Goal: Task Accomplishment & Management: Manage account settings

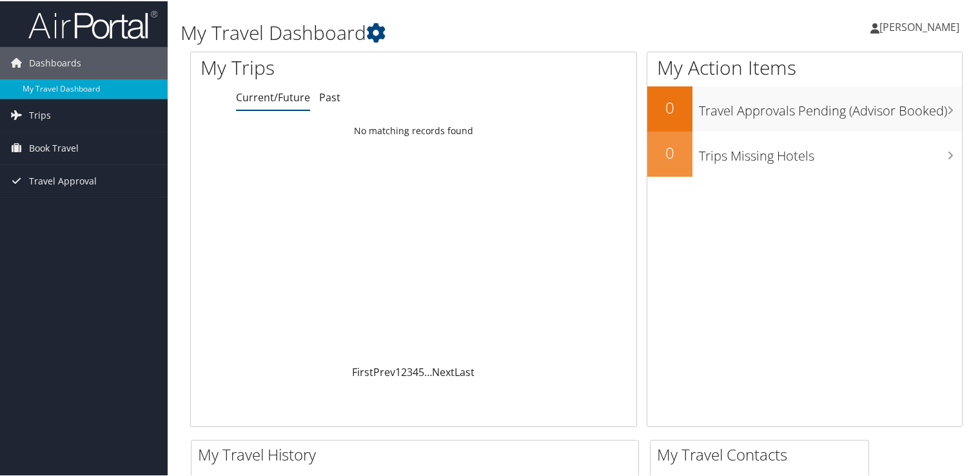
click at [910, 23] on span "[PERSON_NAME]" at bounding box center [919, 26] width 80 height 14
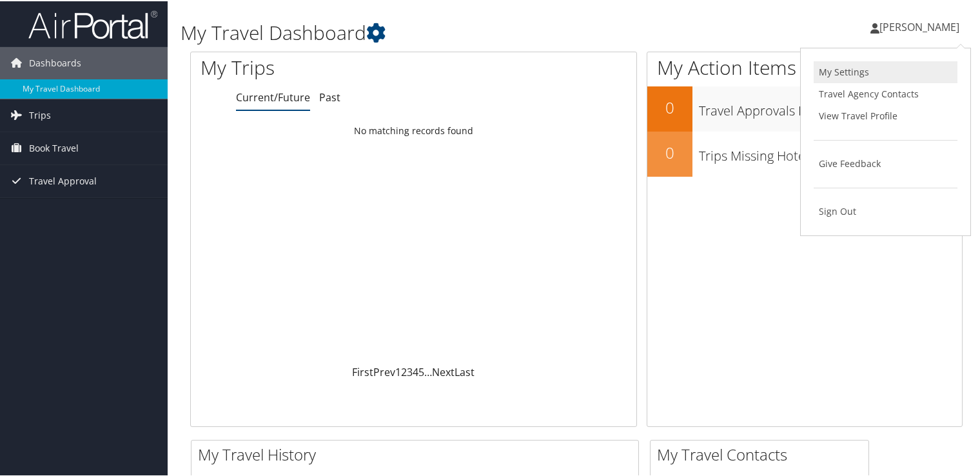
click at [847, 70] on link "My Settings" at bounding box center [886, 71] width 144 height 22
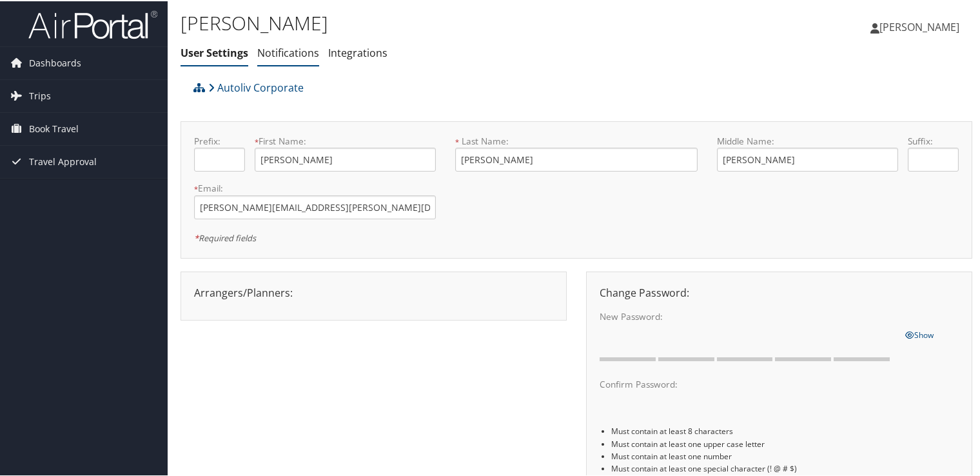
click at [294, 53] on link "Notifications" at bounding box center [288, 51] width 62 height 14
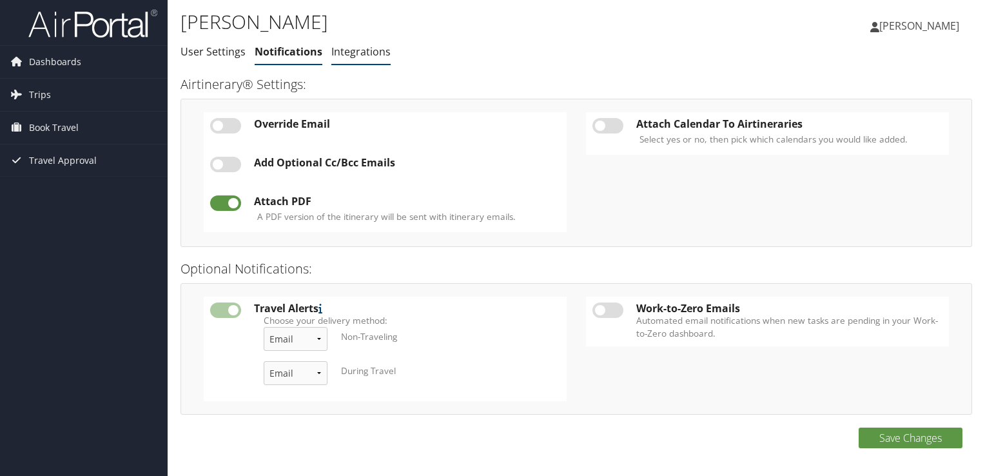
click at [352, 57] on link "Integrations" at bounding box center [360, 51] width 59 height 14
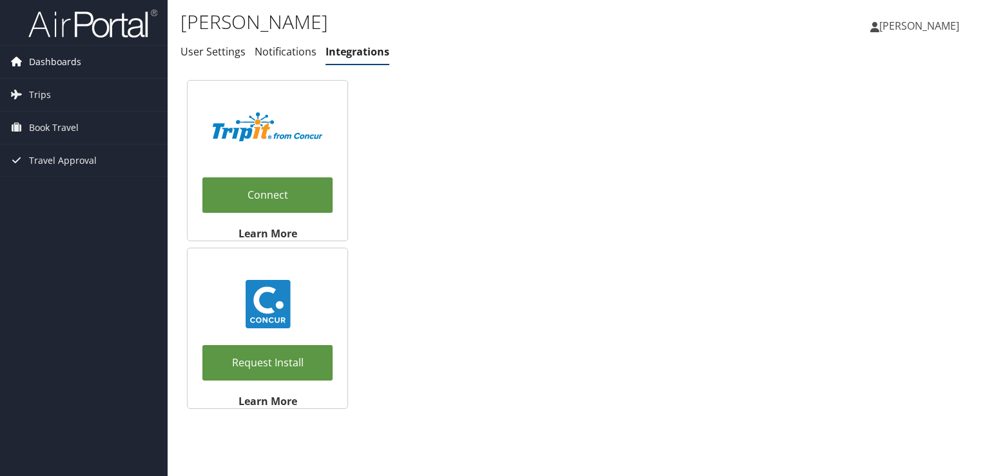
click at [59, 61] on span "Dashboards" at bounding box center [55, 62] width 52 height 32
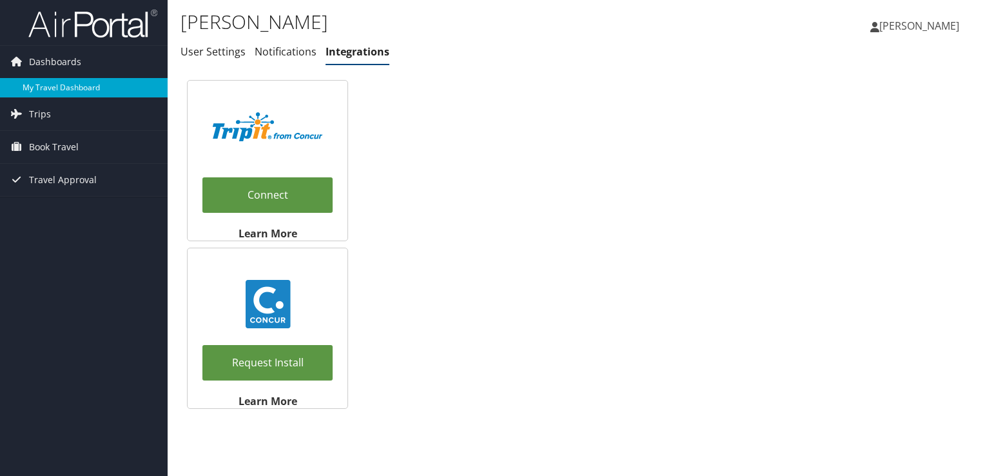
click at [55, 88] on link "My Travel Dashboard" at bounding box center [84, 87] width 168 height 19
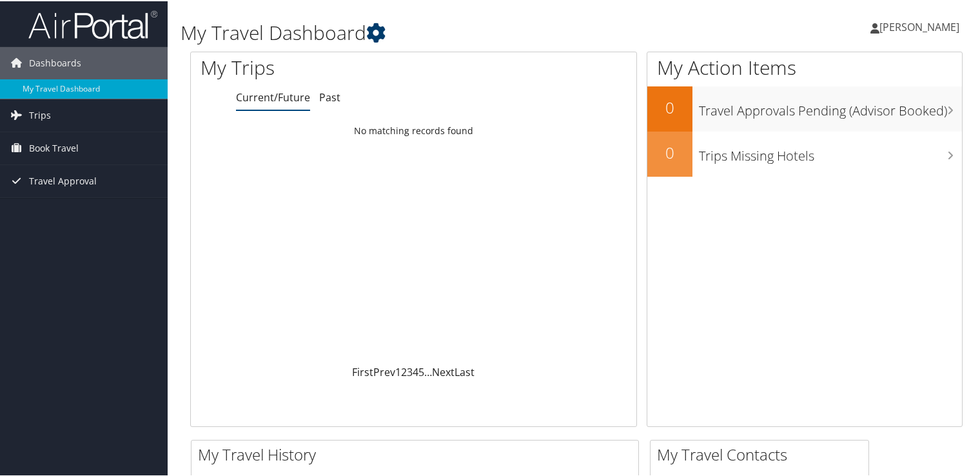
click at [374, 28] on icon at bounding box center [375, 31] width 19 height 19
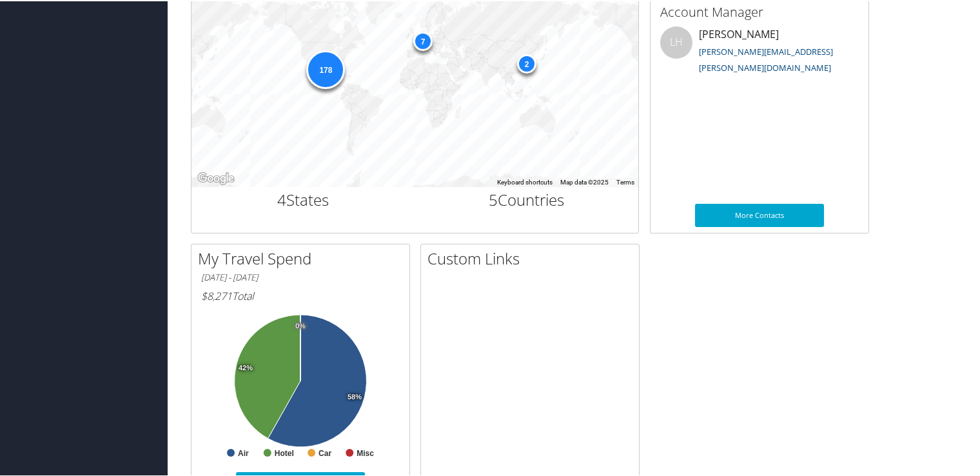
scroll to position [489, 0]
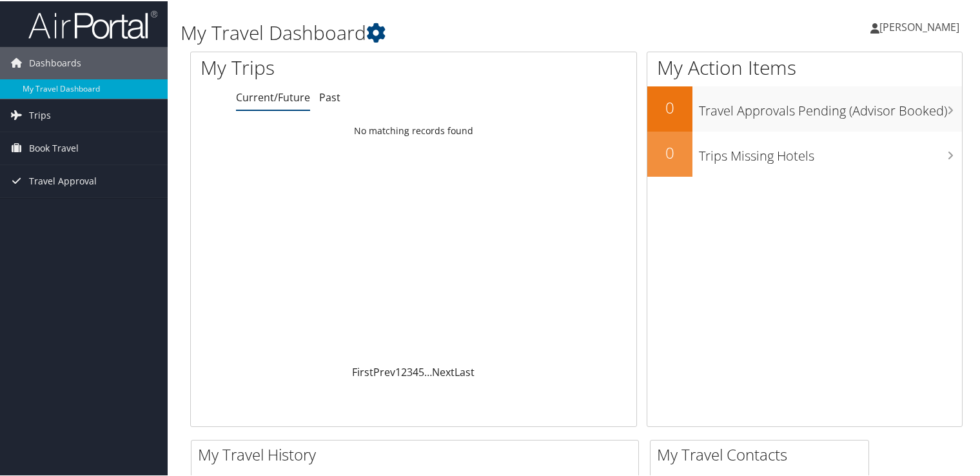
click at [879, 27] on icon at bounding box center [874, 27] width 9 height 10
click at [862, 117] on link "View Travel Profile" at bounding box center [886, 115] width 144 height 22
click at [904, 30] on span "[PERSON_NAME]" at bounding box center [919, 26] width 80 height 14
click at [843, 115] on link "View Travel Profile" at bounding box center [886, 115] width 144 height 22
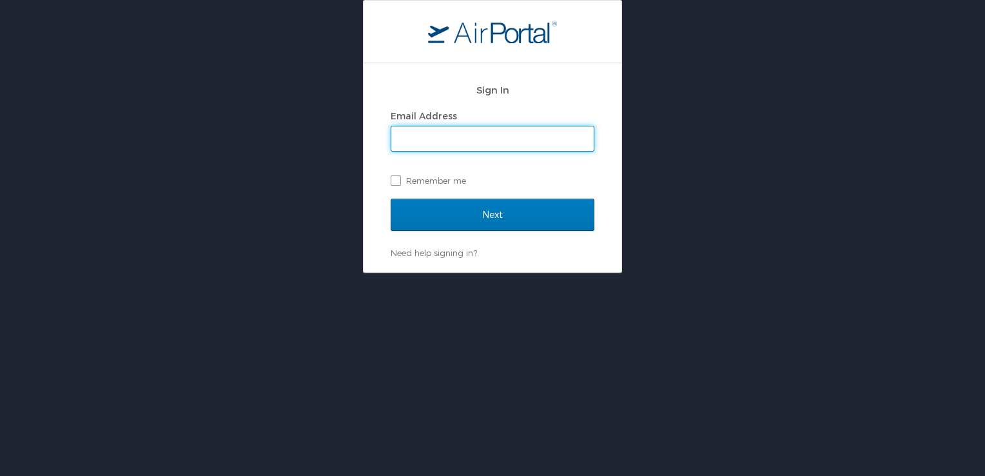
click at [469, 138] on input "Email Address" at bounding box center [492, 138] width 202 height 24
type input "[PERSON_NAME][EMAIL_ADDRESS][PERSON_NAME][DOMAIN_NAME]"
click at [405, 184] on label "Remember me" at bounding box center [493, 180] width 204 height 19
click at [399, 184] on input "Remember me" at bounding box center [395, 179] width 8 height 8
checkbox input "true"
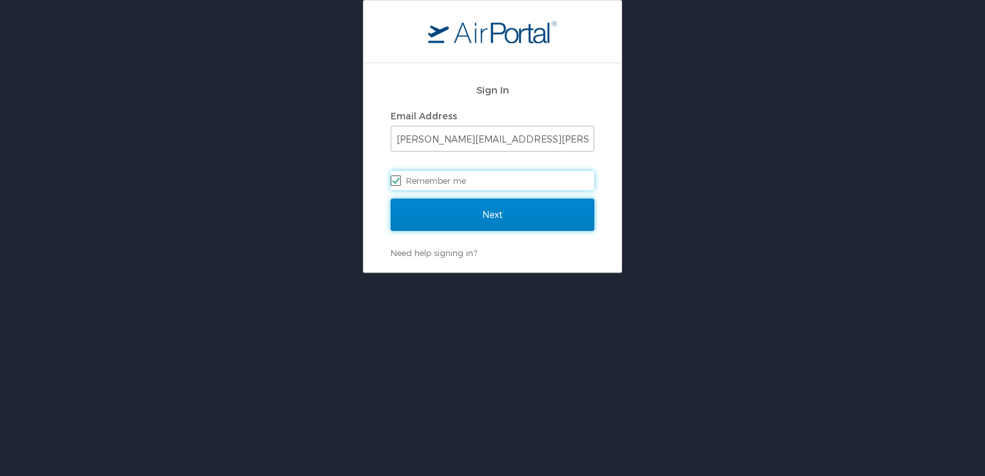
click at [471, 215] on input "Next" at bounding box center [493, 215] width 204 height 32
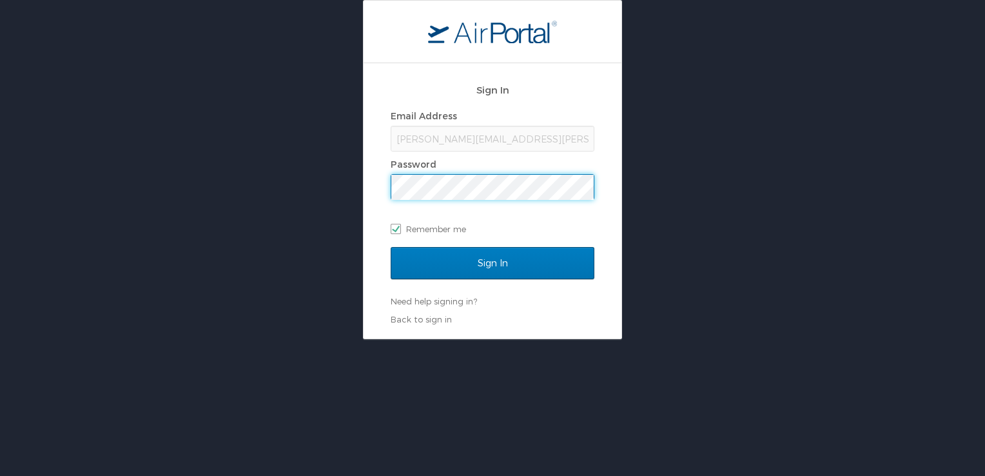
click at [391, 247] on input "Sign In" at bounding box center [493, 263] width 204 height 32
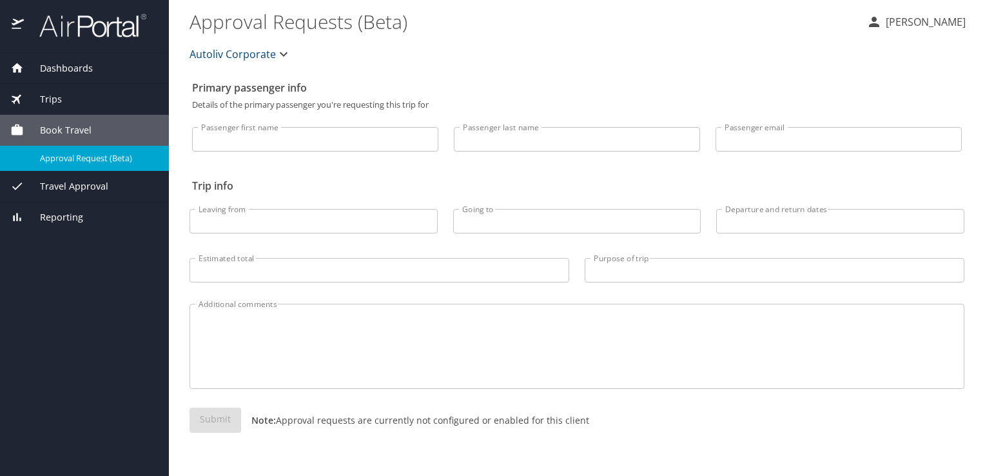
click at [79, 131] on span "Book Travel" at bounding box center [58, 130] width 68 height 14
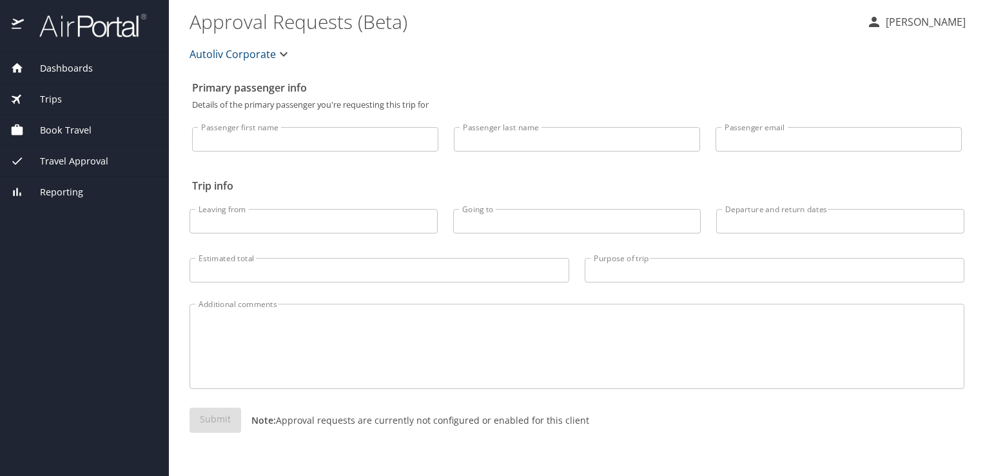
click at [43, 123] on span "Book Travel" at bounding box center [58, 130] width 68 height 14
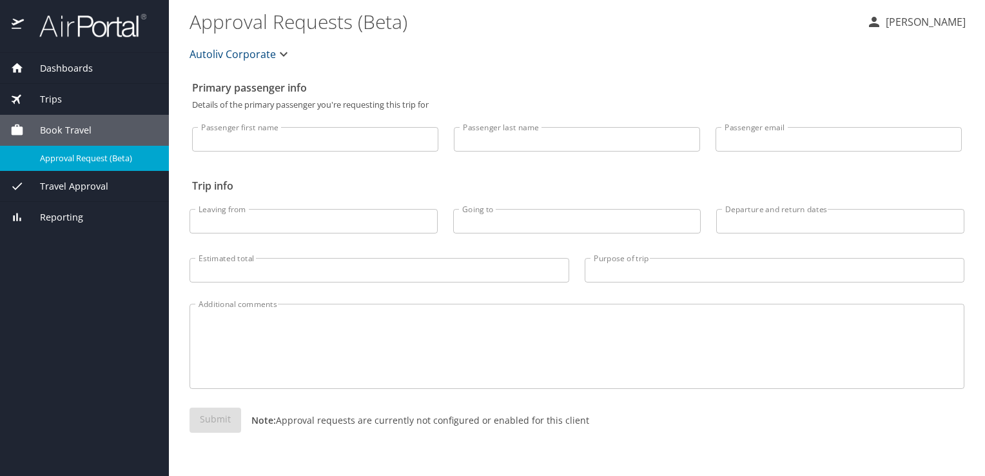
click at [85, 154] on span "Approval Request (Beta)" at bounding box center [96, 158] width 113 height 12
click at [81, 189] on span "Travel Approval" at bounding box center [66, 186] width 84 height 14
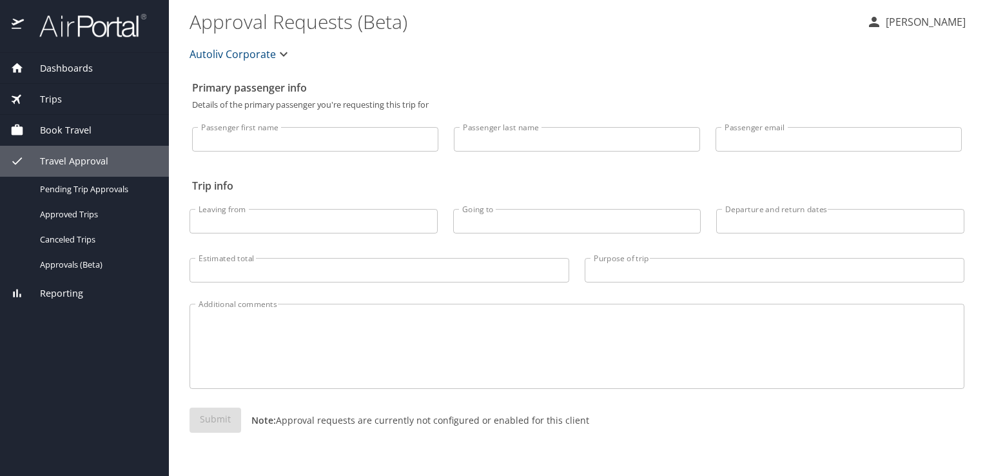
click at [83, 287] on div "Reporting" at bounding box center [84, 293] width 148 height 14
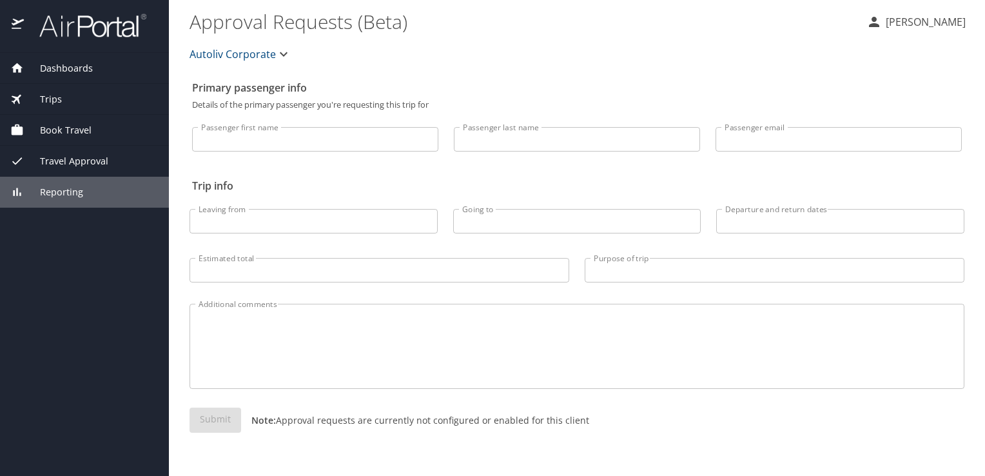
click at [52, 68] on span "Dashboards" at bounding box center [58, 68] width 69 height 14
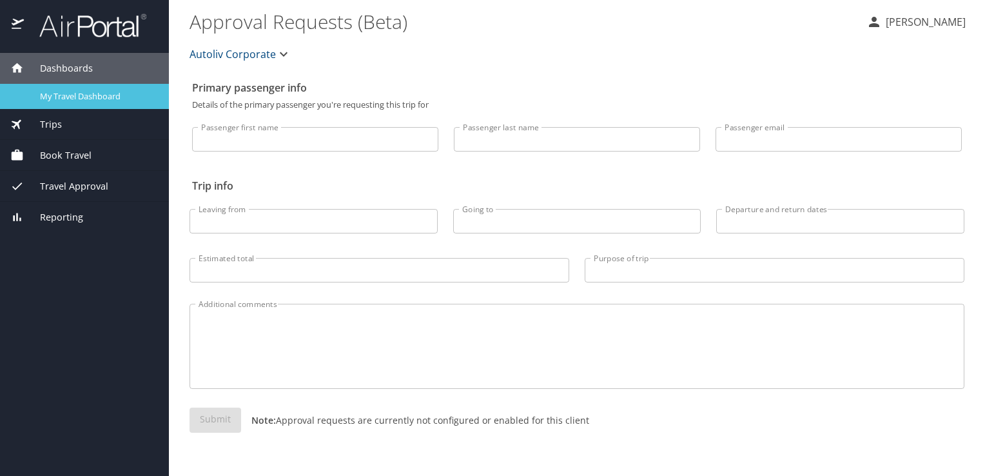
click at [70, 91] on span "My Travel Dashboard" at bounding box center [96, 96] width 113 height 12
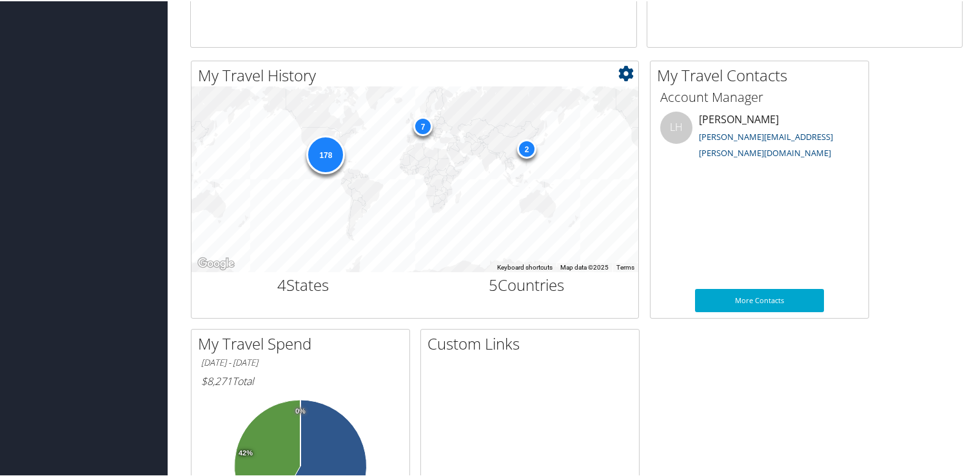
scroll to position [378, 0]
click at [424, 122] on div "7" at bounding box center [422, 124] width 19 height 19
click at [465, 159] on div "178 7 2" at bounding box center [414, 179] width 447 height 186
click at [528, 153] on div "2" at bounding box center [526, 148] width 19 height 19
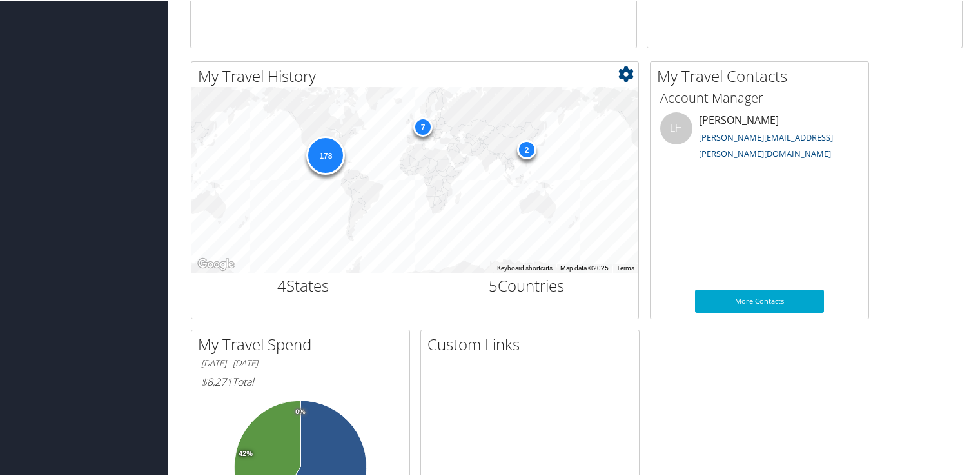
click at [528, 153] on div "2" at bounding box center [526, 148] width 19 height 19
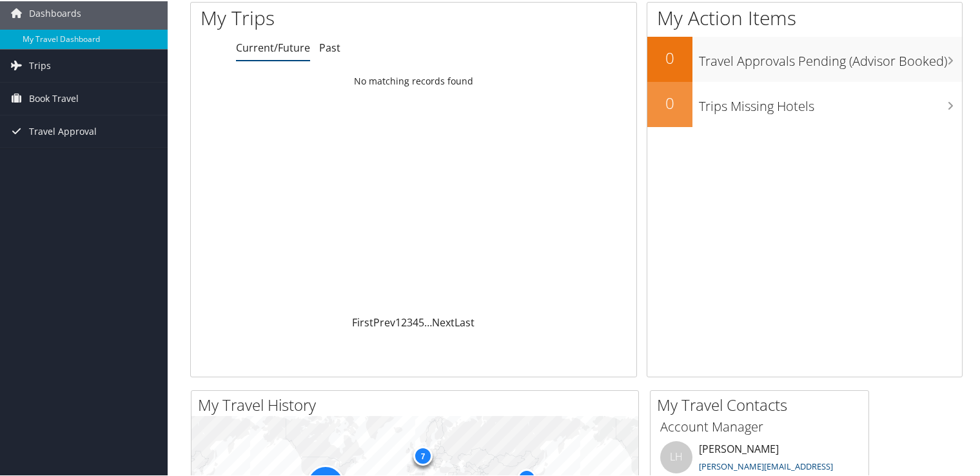
scroll to position [0, 0]
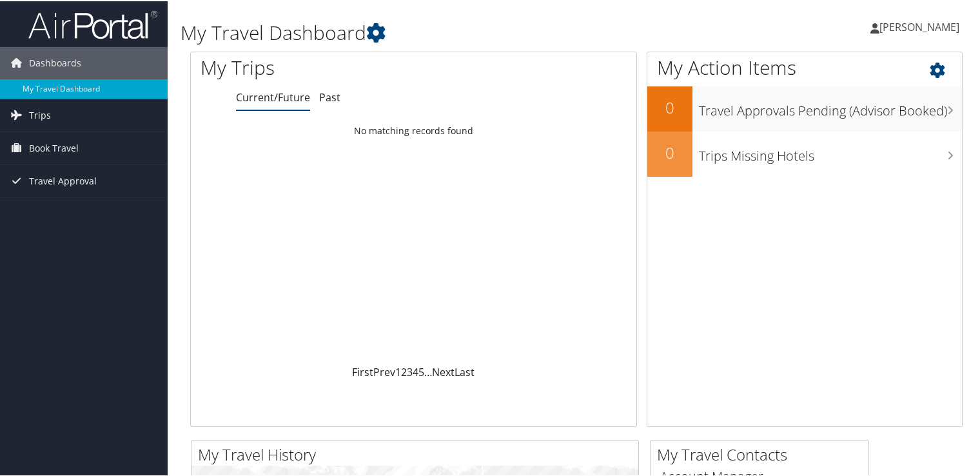
click at [942, 69] on icon at bounding box center [949, 66] width 38 height 22
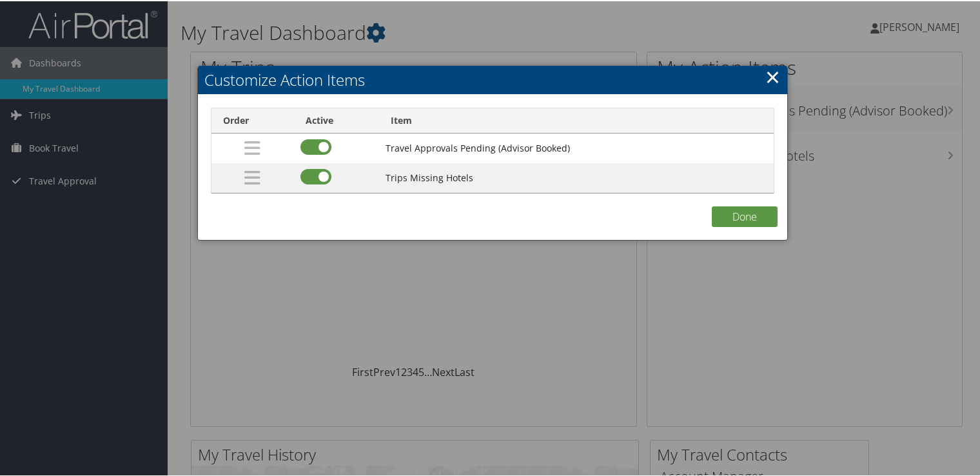
click at [765, 74] on link "×" at bounding box center [772, 76] width 15 height 26
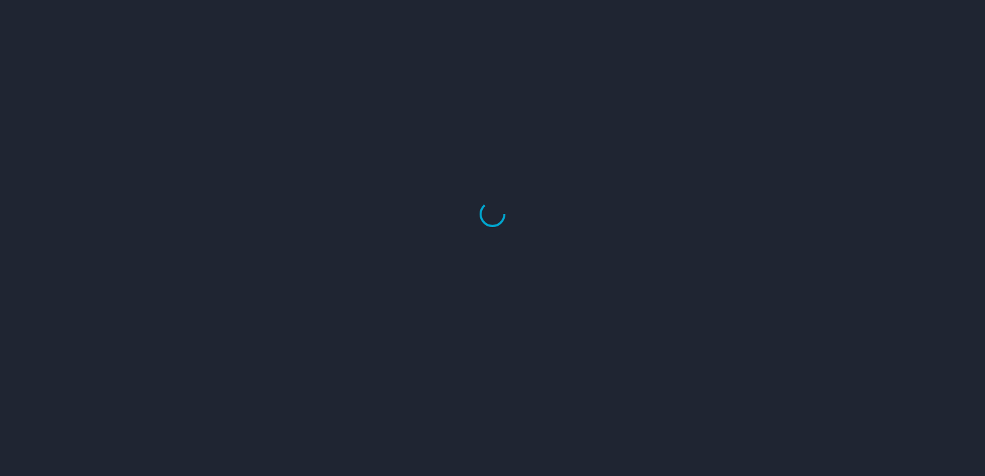
select select "US"
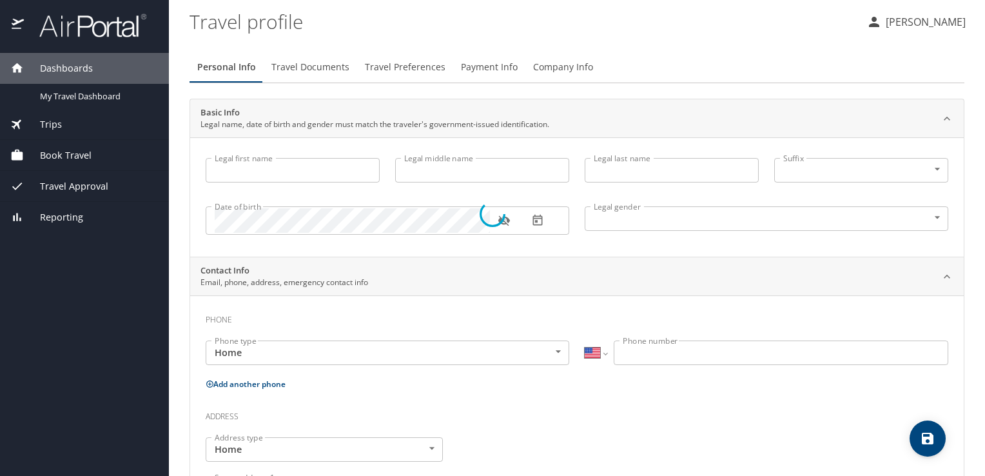
type input "[PERSON_NAME]"
type input "Carlos"
type input "Doria"
type input "Male"
select select "MX"
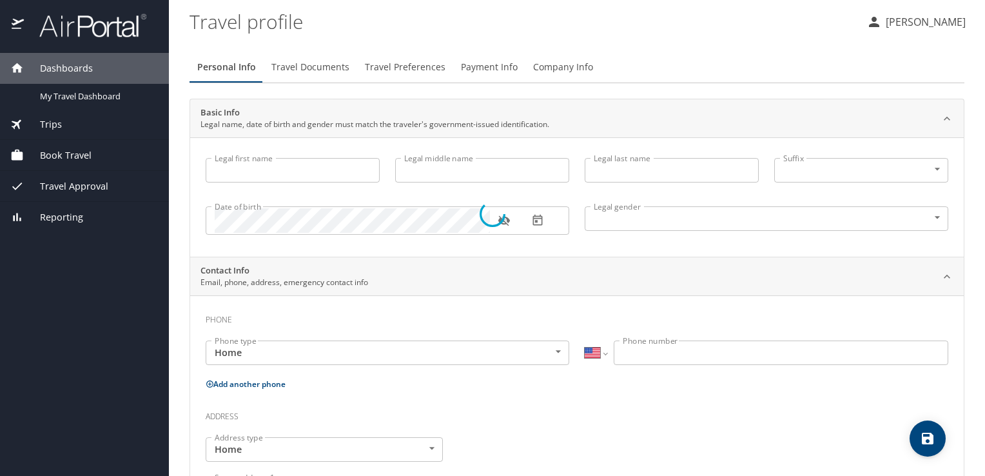
select select "MX"
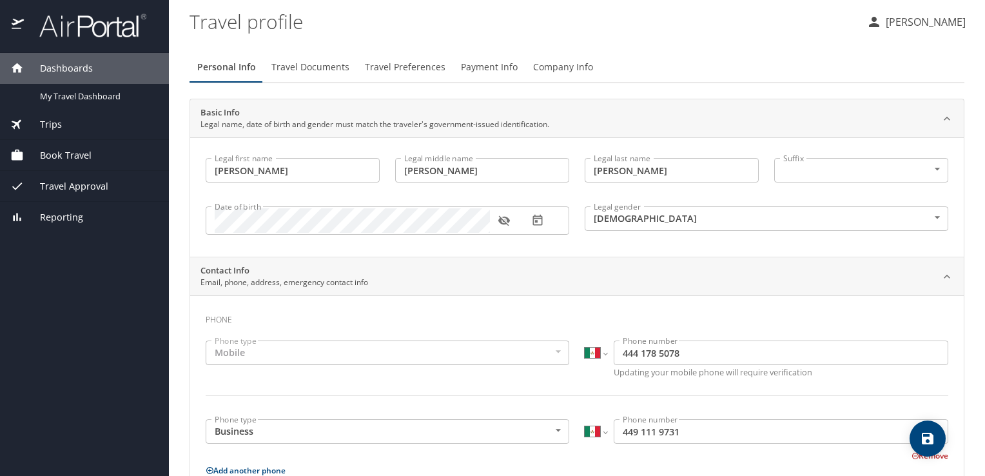
click at [320, 63] on span "Travel Documents" at bounding box center [310, 67] width 78 height 16
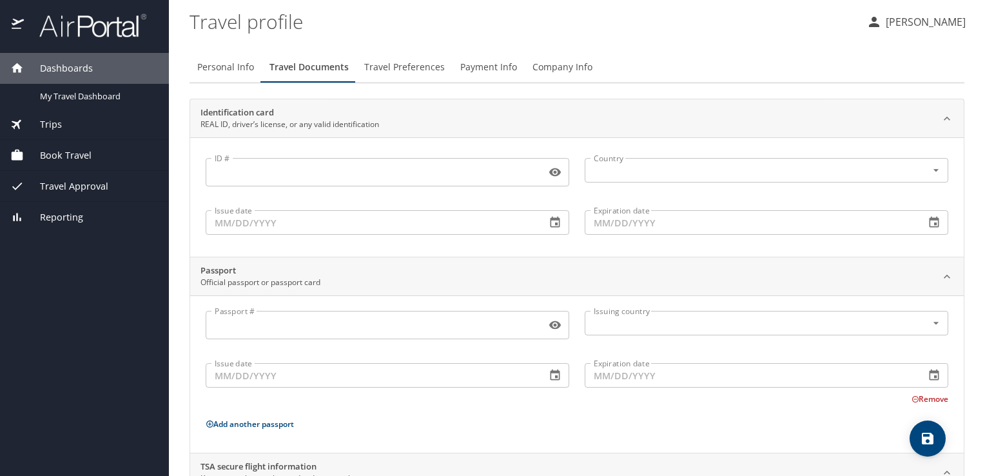
click at [476, 61] on span "Payment Info" at bounding box center [488, 67] width 57 height 16
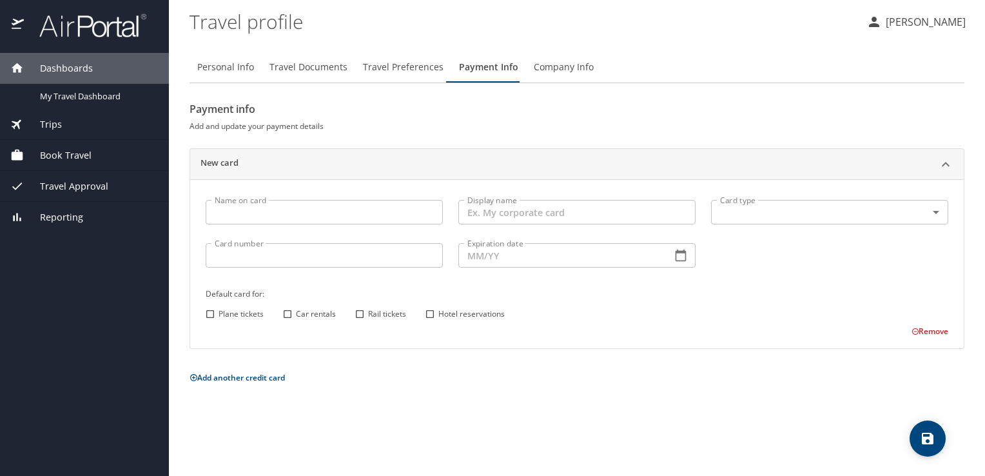
click at [389, 70] on span "Travel Preferences" at bounding box center [403, 67] width 81 height 16
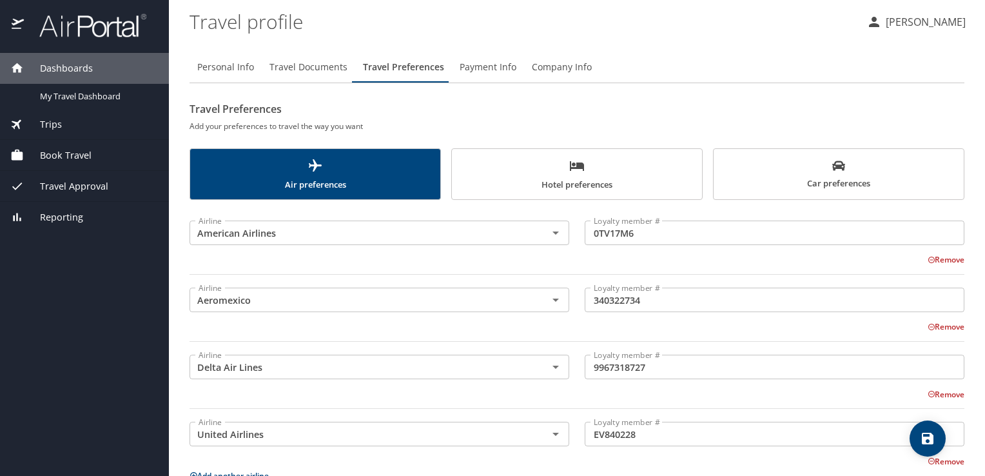
click at [575, 191] on span "Hotel preferences" at bounding box center [577, 175] width 235 height 34
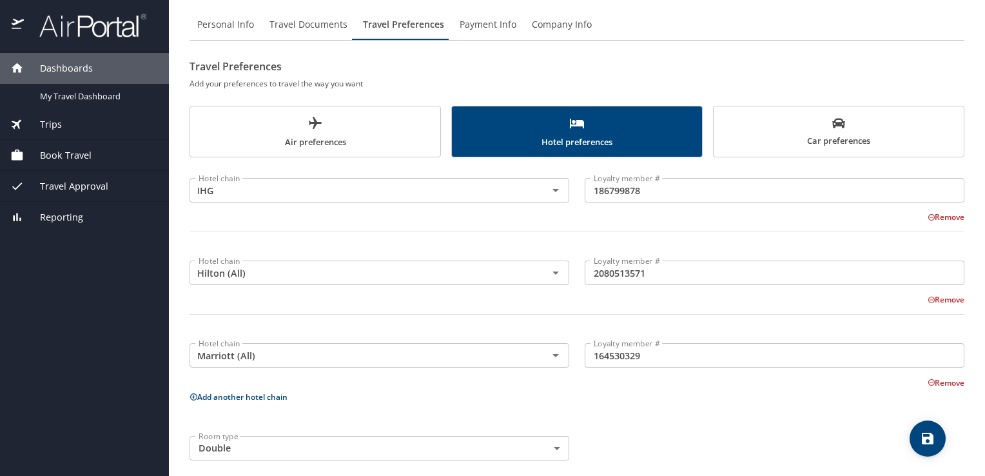
scroll to position [54, 0]
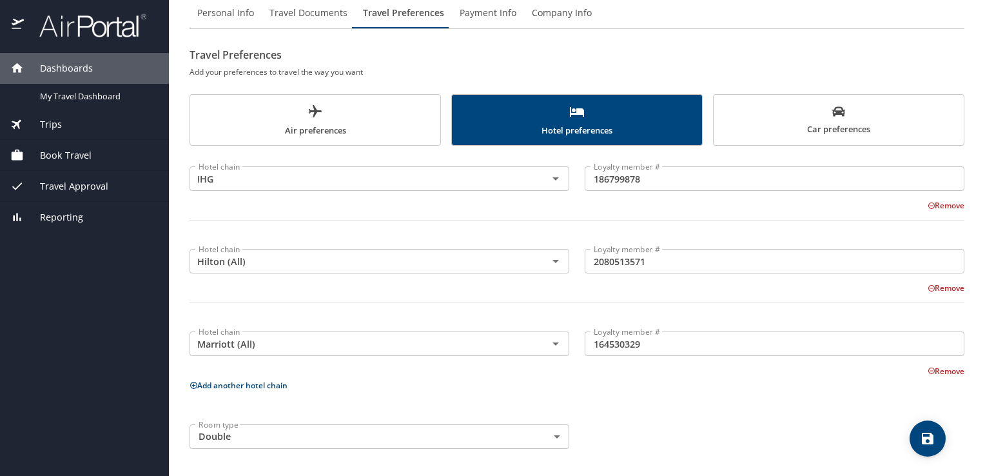
click at [521, 448] on div "Room type Double Double Room type" at bounding box center [379, 436] width 395 height 40
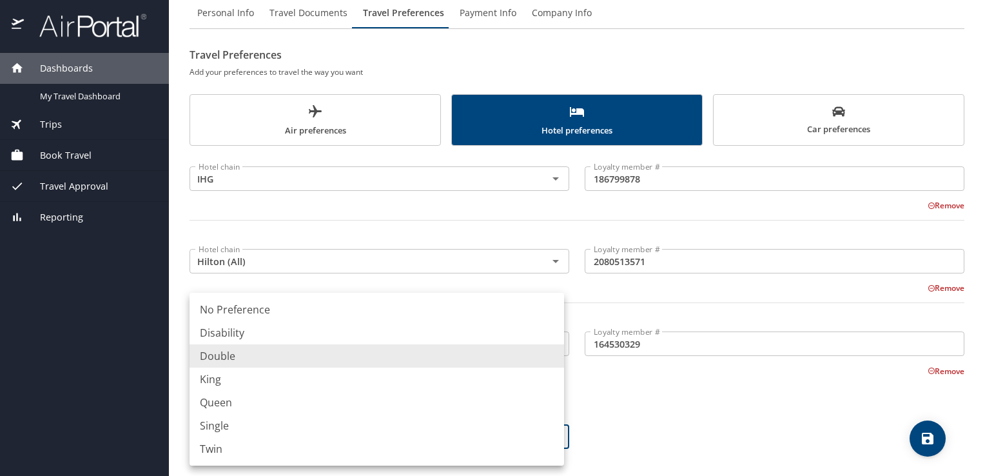
click at [522, 441] on body "Dashboards My Travel Dashboard Trips Current / Future Trips Past Trips Trips Mi…" at bounding box center [492, 238] width 985 height 476
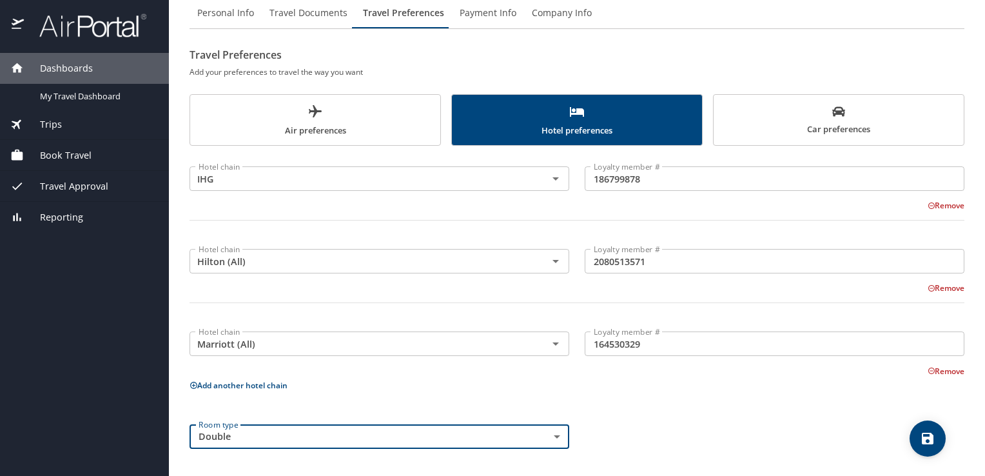
click at [538, 432] on body "Dashboards My Travel Dashboard Trips Current / Future Trips Past Trips Trips Mi…" at bounding box center [492, 238] width 985 height 476
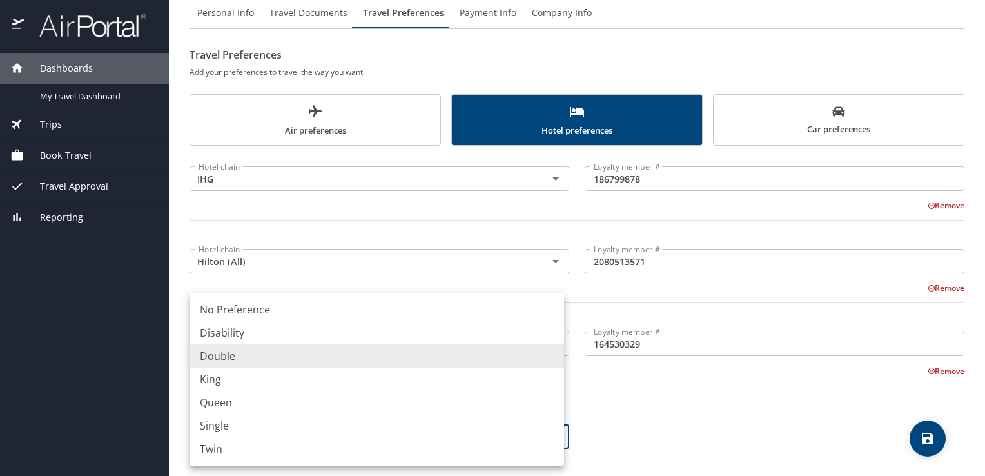
click at [320, 382] on li "King" at bounding box center [377, 378] width 375 height 23
type input "King"
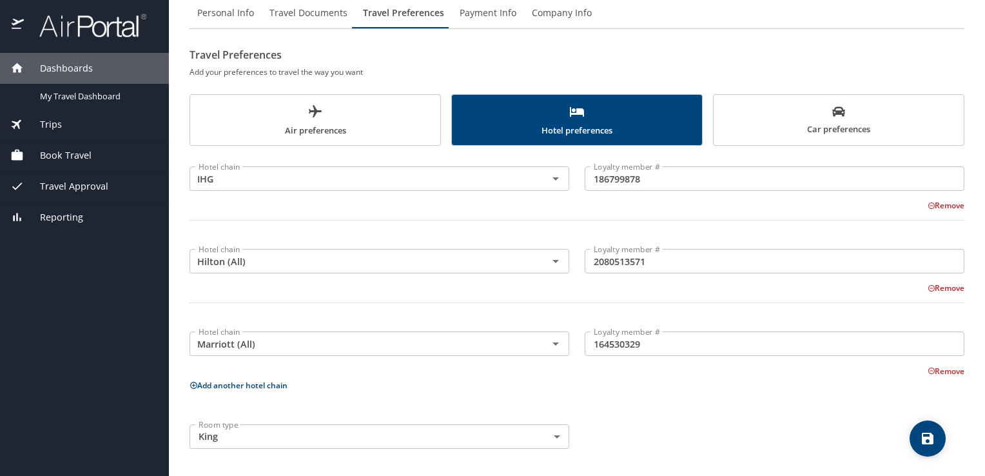
click at [601, 404] on div "Hotel chain IHG Hotel chain Loyalty member # 186799878 Loyalty member # Remove …" at bounding box center [577, 304] width 775 height 303
click at [928, 447] on button "save" at bounding box center [928, 438] width 36 height 36
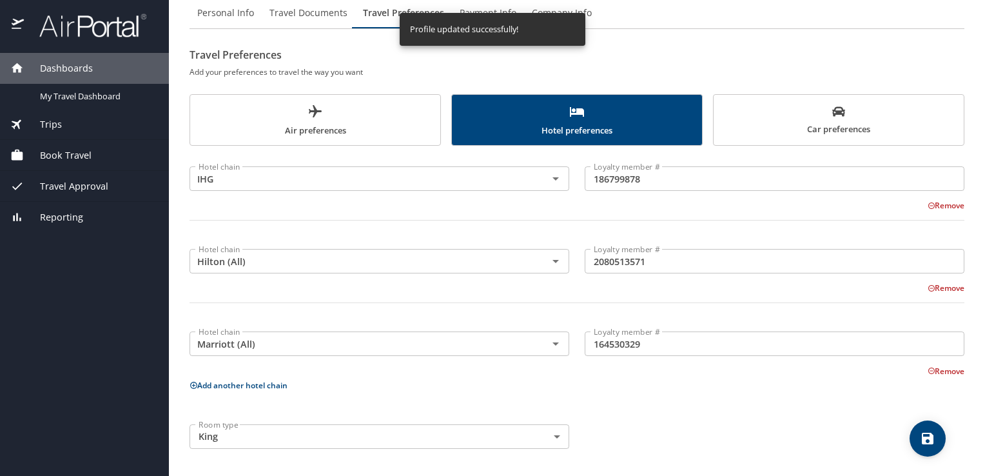
click at [836, 128] on span "Car preferences" at bounding box center [838, 121] width 235 height 32
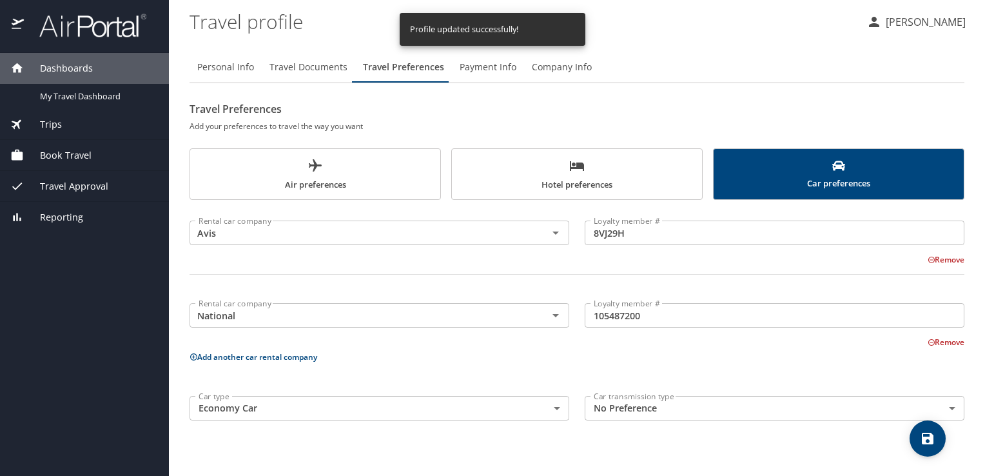
scroll to position [0, 0]
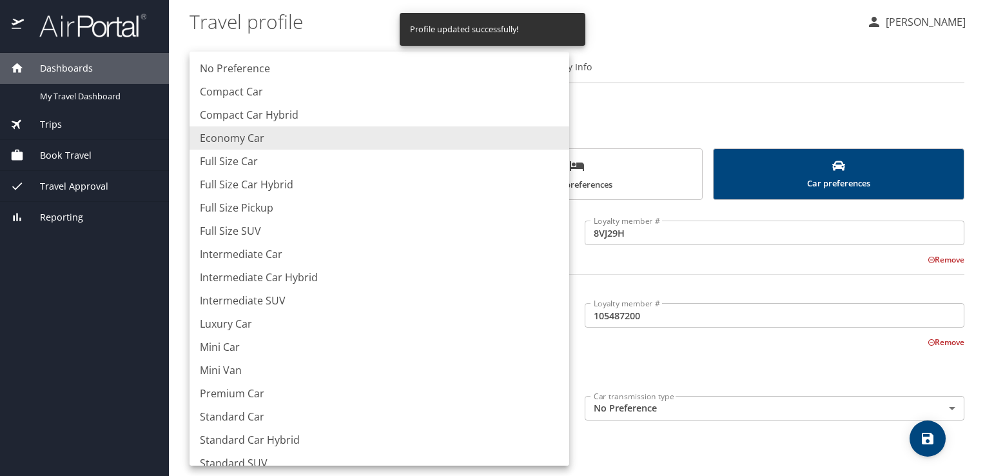
click at [472, 405] on body "Dashboards My Travel Dashboard Trips Current / Future Trips Past Trips Trips Mi…" at bounding box center [492, 238] width 985 height 476
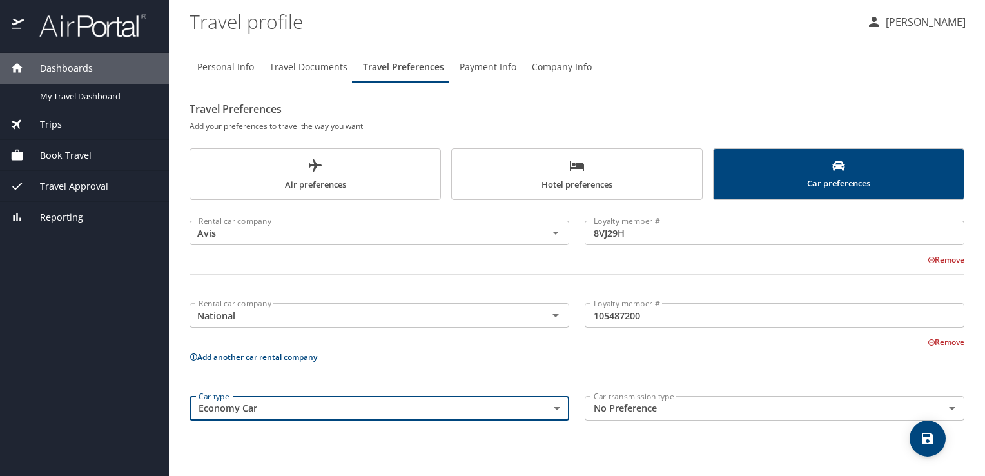
click at [490, 67] on span "Payment Info" at bounding box center [488, 67] width 57 height 16
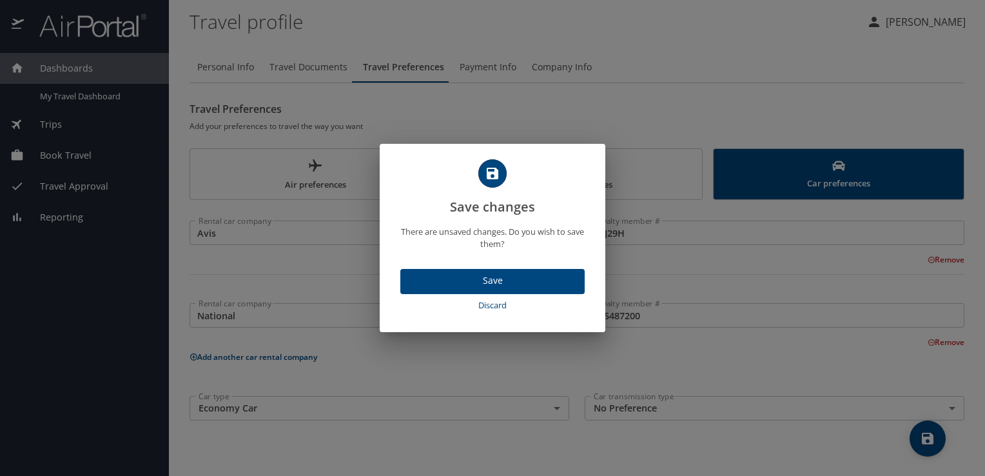
click at [497, 307] on span "Discard" at bounding box center [492, 305] width 174 height 15
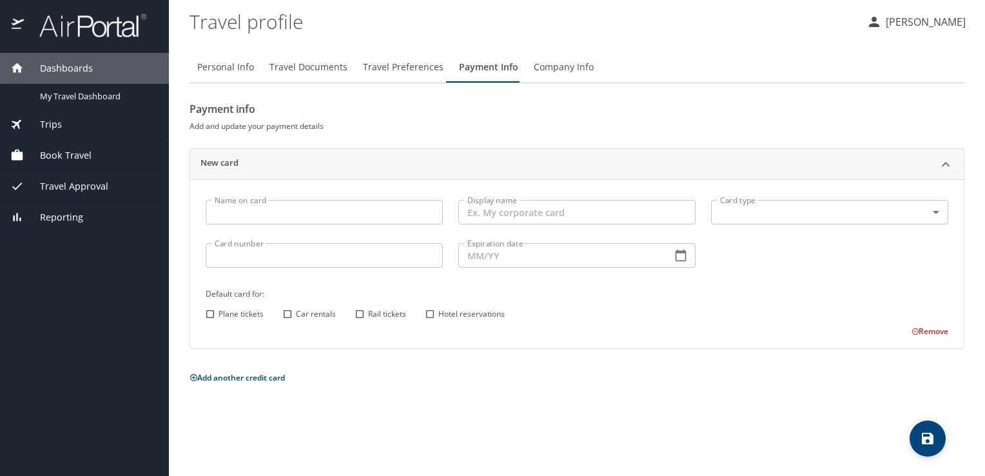
click at [404, 60] on span "Travel Preferences" at bounding box center [403, 67] width 81 height 16
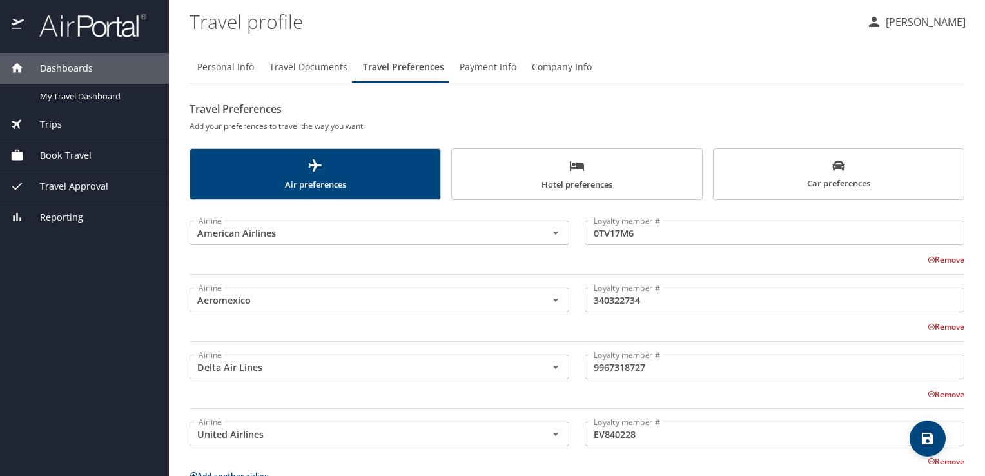
click at [596, 166] on span "Hotel preferences" at bounding box center [577, 175] width 235 height 34
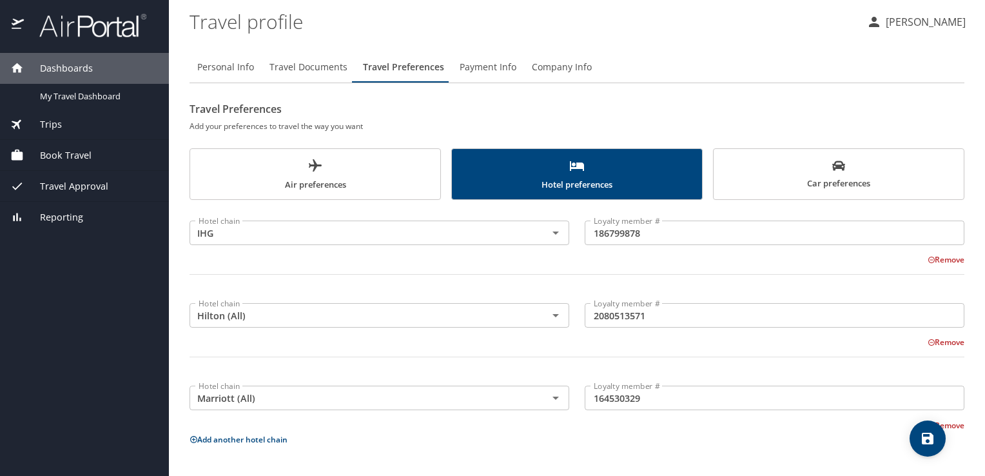
click at [478, 71] on span "Payment Info" at bounding box center [488, 67] width 57 height 16
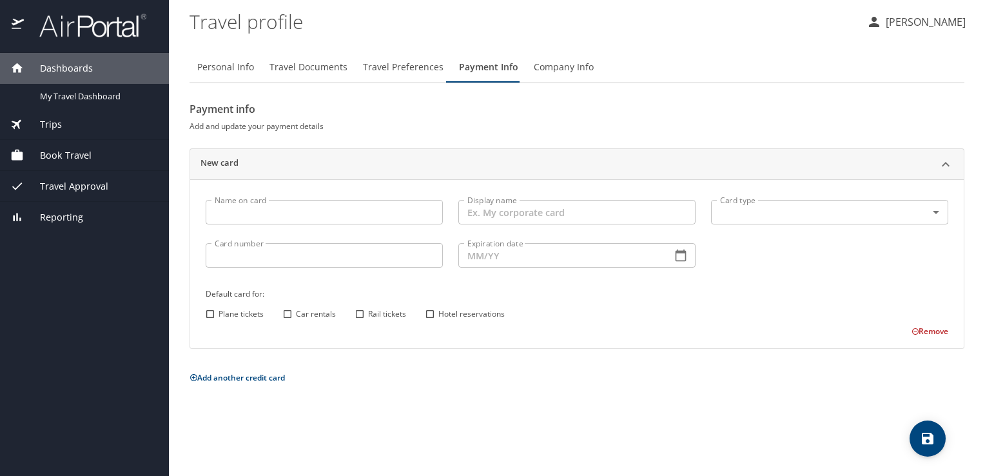
click at [289, 215] on input "Name on card" at bounding box center [324, 212] width 237 height 24
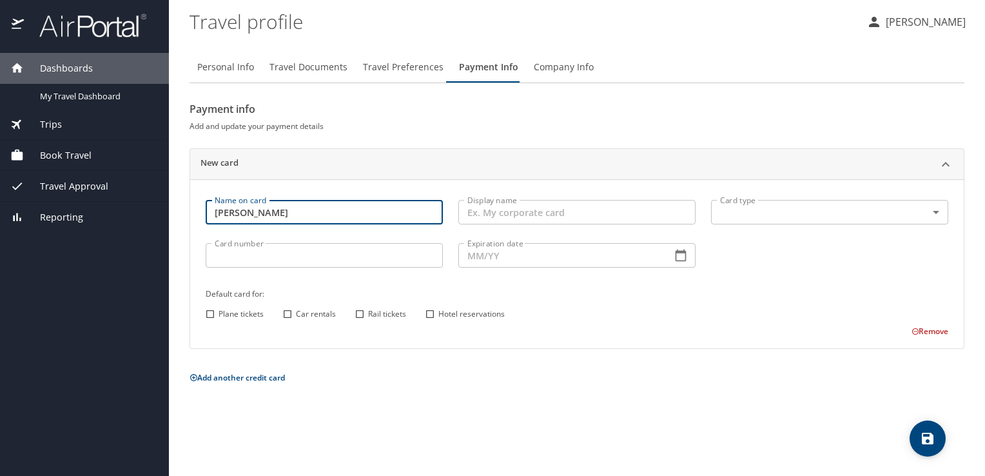
type input "Carlos Doria"
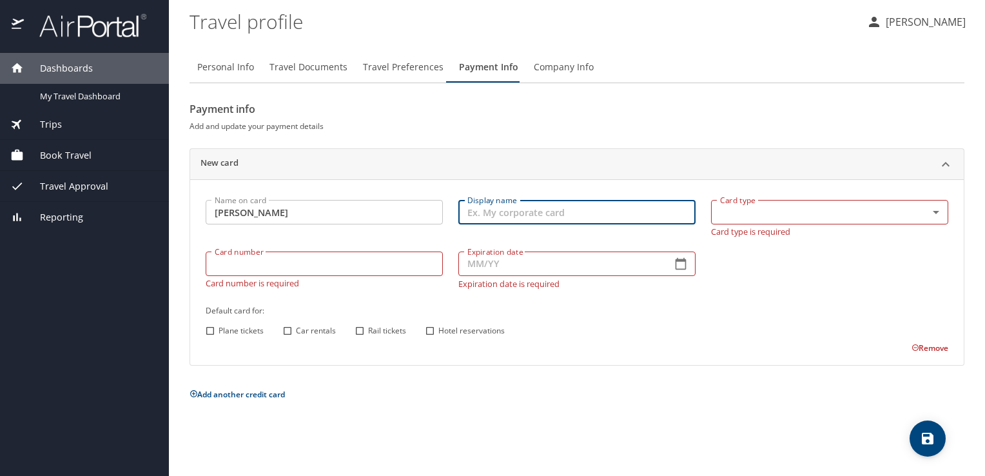
click at [511, 209] on input "Display name" at bounding box center [576, 212] width 237 height 24
type input "Corporate Card"
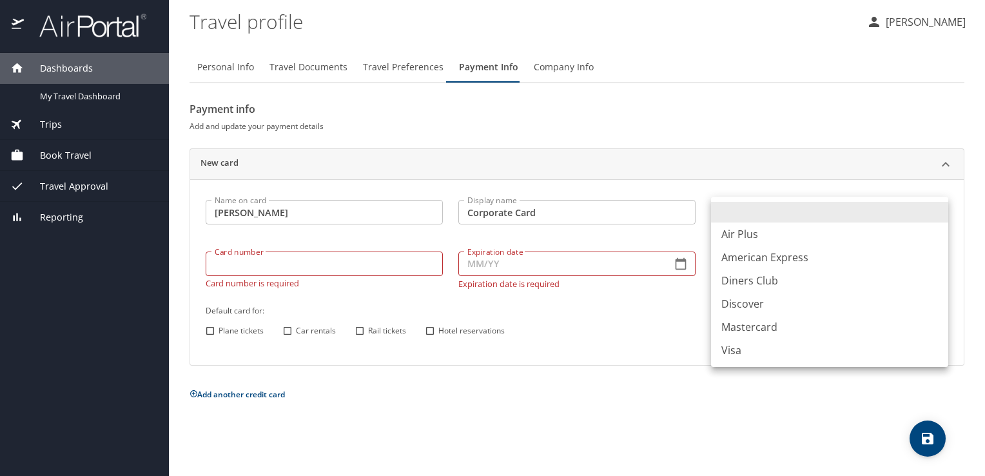
click at [892, 208] on body "Dashboards My Travel Dashboard Trips Current / Future Trips Past Trips Trips Mi…" at bounding box center [492, 238] width 985 height 476
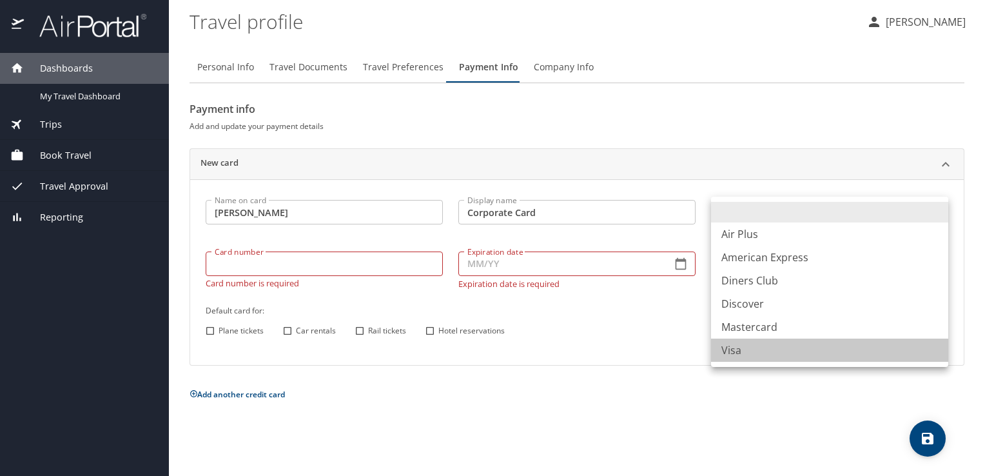
click at [755, 347] on li "Visa" at bounding box center [829, 349] width 237 height 23
type input "VI"
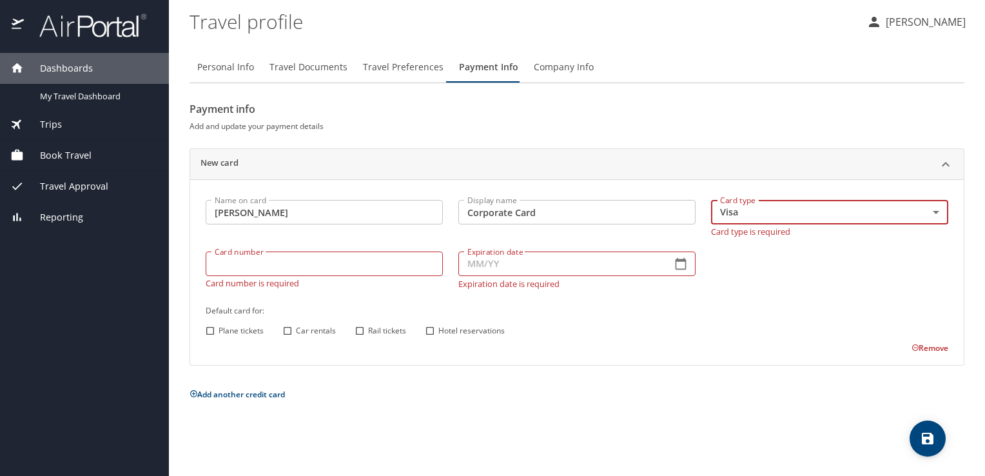
click at [665, 311] on div "Default card for: Plane tickets Car rentals Rail tickets Hotel reservations" at bounding box center [577, 321] width 758 height 51
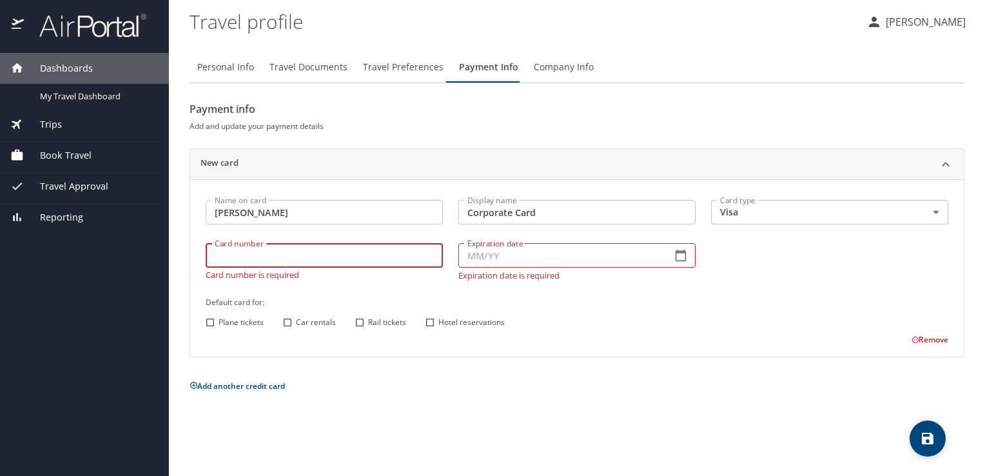
click at [309, 264] on input "Card number" at bounding box center [324, 255] width 237 height 24
click at [308, 240] on div "Card number Card number Card number is required" at bounding box center [324, 261] width 253 height 52
click at [302, 244] on input "Card number" at bounding box center [324, 255] width 237 height 24
click at [297, 246] on input "Card number" at bounding box center [324, 255] width 237 height 24
type input "4808016035482258"
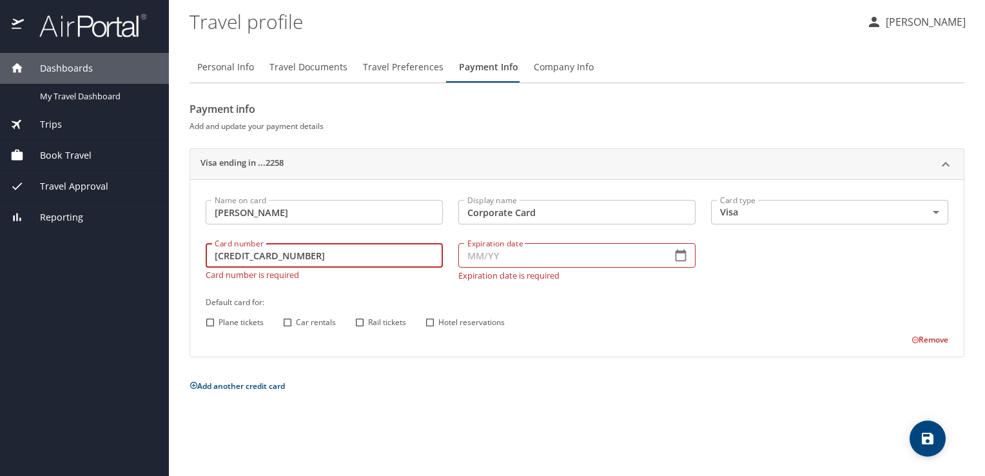
click at [495, 260] on input "Expiration date" at bounding box center [559, 255] width 203 height 24
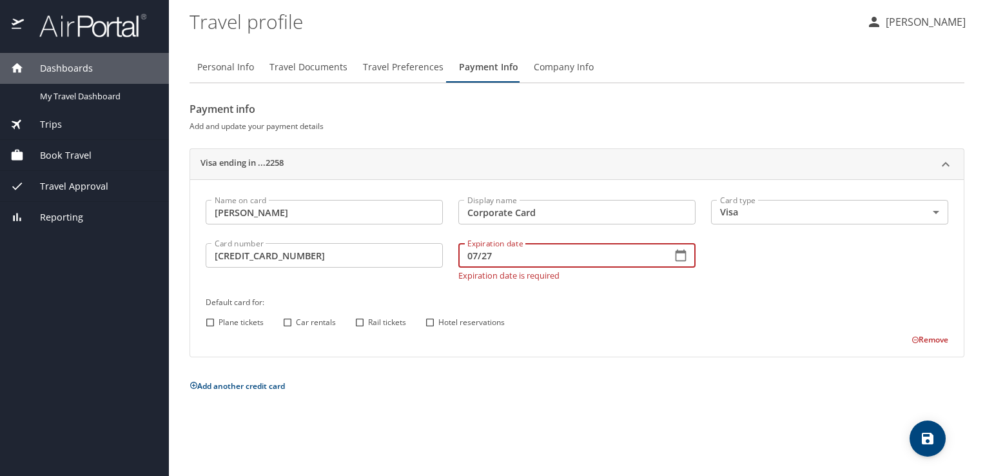
type input "07/27"
click at [600, 321] on div "Plane tickets Car rentals Rail tickets Hotel reservations" at bounding box center [575, 322] width 746 height 17
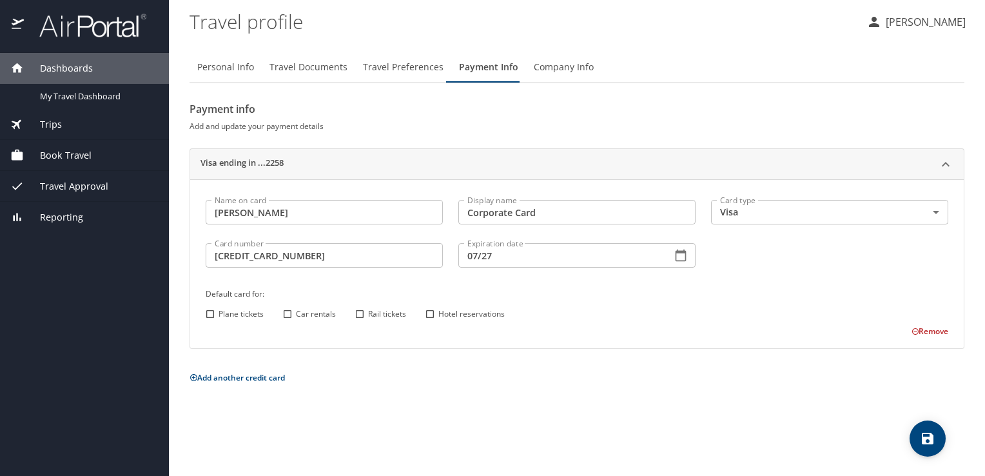
click at [918, 447] on button "save" at bounding box center [928, 438] width 36 height 36
click at [701, 49] on div "Personal Info Travel Documents Travel Preferences Payment Info Company Info Pay…" at bounding box center [577, 258] width 775 height 434
click at [83, 68] on span "Dashboards" at bounding box center [58, 68] width 69 height 14
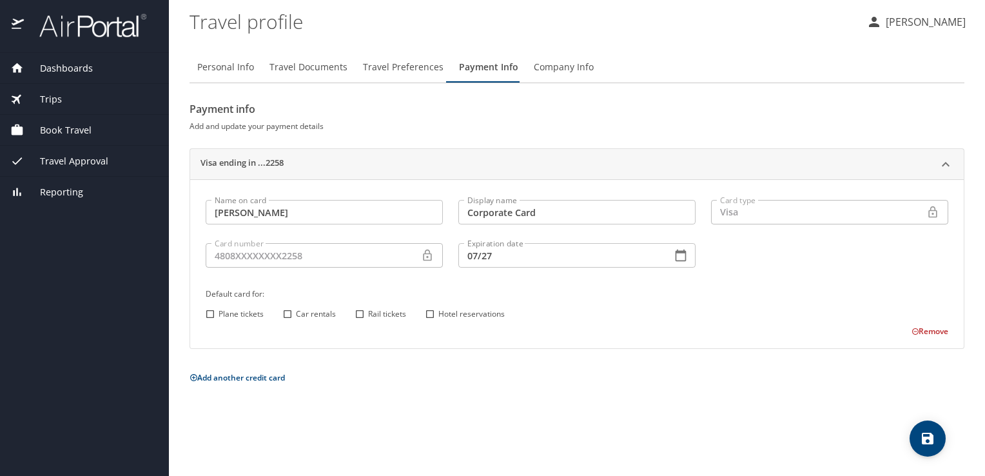
click at [220, 69] on span "Personal Info" at bounding box center [225, 67] width 57 height 16
select select "MX"
select select "US"
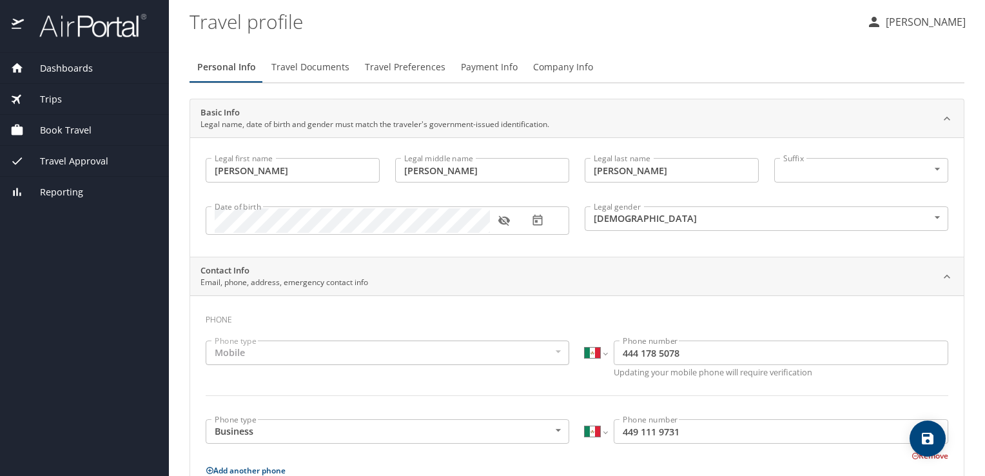
click at [34, 22] on img at bounding box center [85, 25] width 121 height 25
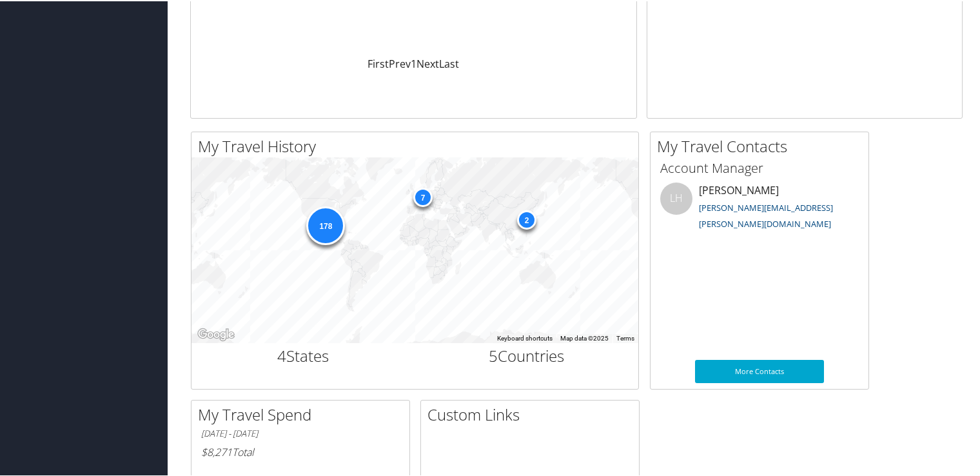
scroll to position [307, 0]
click at [483, 359] on h2 "5 Countries" at bounding box center [527, 356] width 204 height 22
click at [253, 157] on div "178 7 2" at bounding box center [414, 250] width 447 height 186
click at [304, 150] on h2 "My Travel History" at bounding box center [418, 146] width 440 height 22
click at [420, 204] on div "7" at bounding box center [422, 196] width 19 height 19
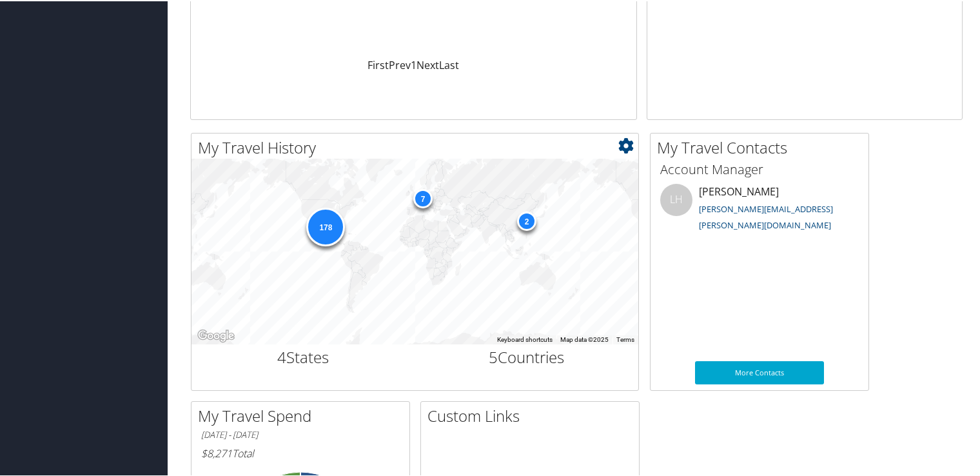
click at [429, 195] on div "7" at bounding box center [422, 196] width 19 height 19
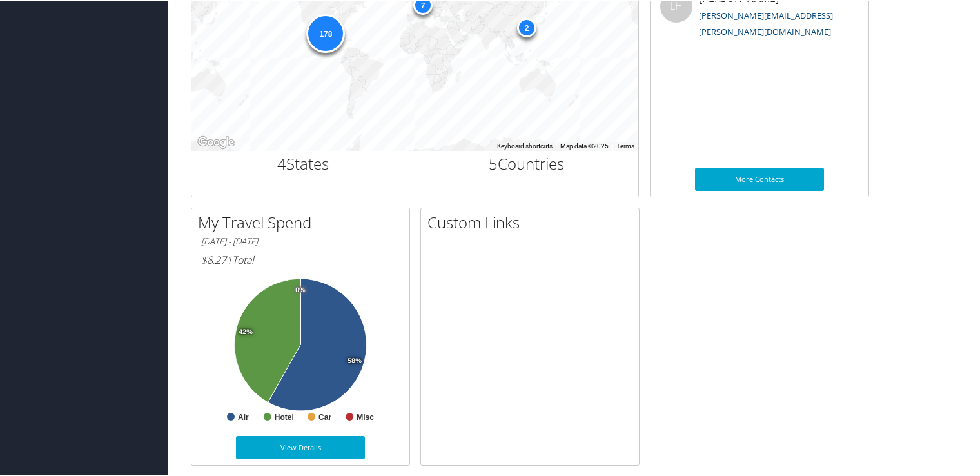
scroll to position [511, 0]
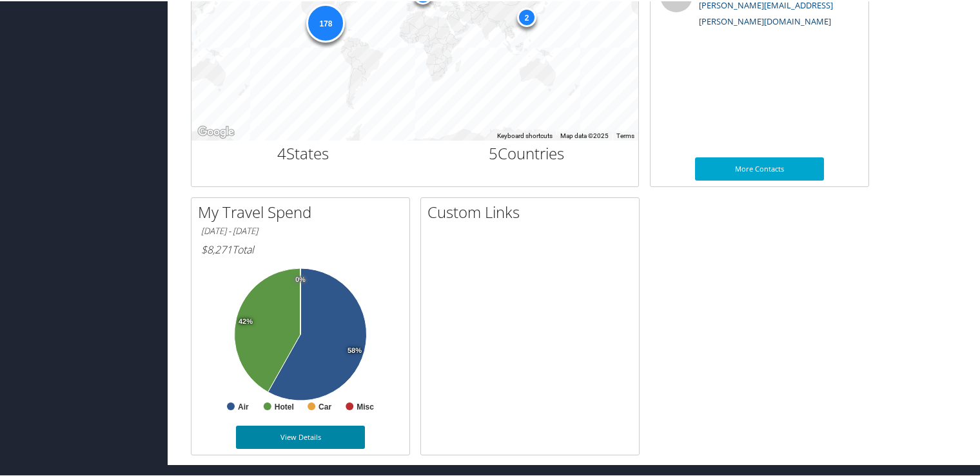
click at [317, 444] on link "View Details" at bounding box center [300, 435] width 129 height 23
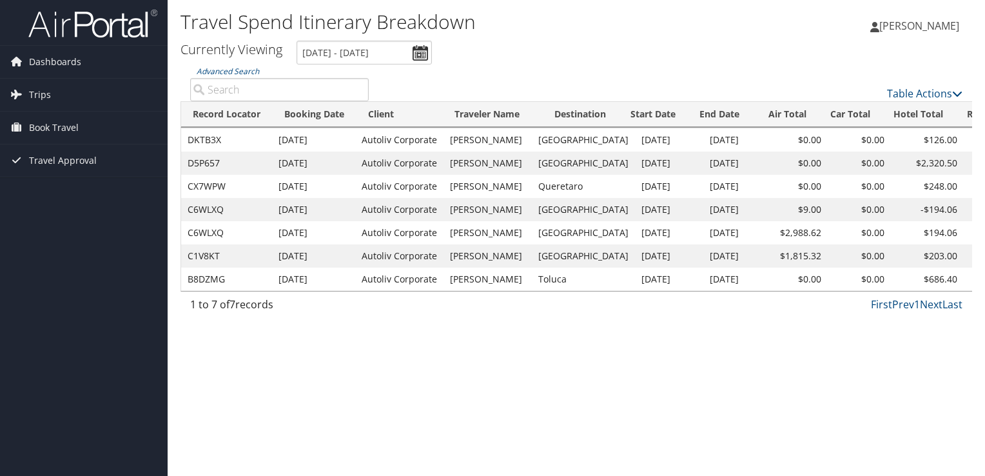
click at [431, 53] on ul "Currently Viewing [DATE] - [DATE]" at bounding box center [569, 53] width 806 height 24
click at [416, 57] on input "[DATE] - [DATE]" at bounding box center [364, 53] width 135 height 24
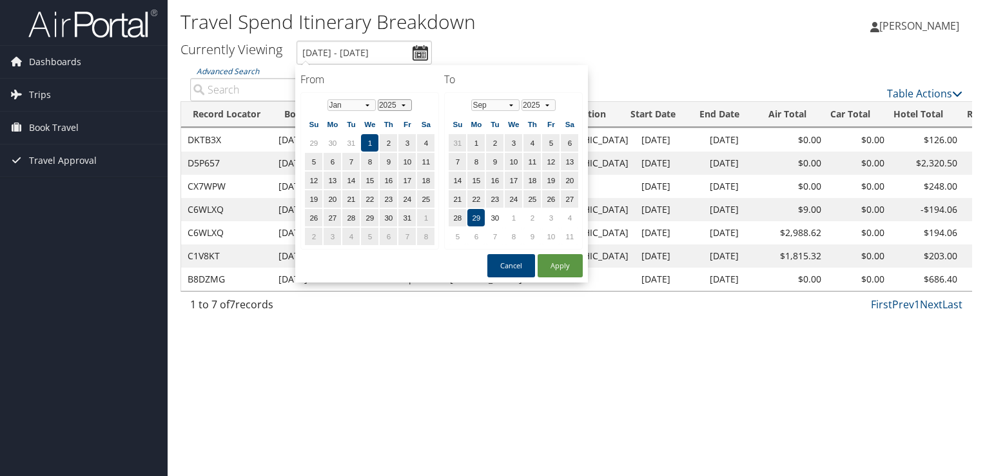
click at [399, 102] on select "1975 1976 1977 1978 1979 1980 1981 1982 1983 1984 1985 1986 1987 1988 1989 1990…" at bounding box center [395, 105] width 34 height 12
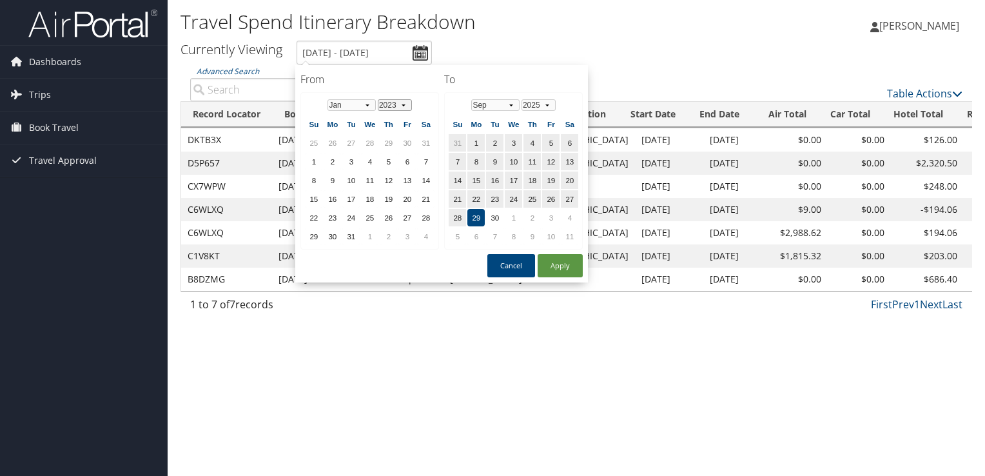
click at [405, 108] on select "1973 1974 1975 1976 1977 1978 1979 1980 1981 1982 1983 1984 1985 1986 1987 1988…" at bounding box center [395, 105] width 34 height 12
click at [554, 259] on button "Apply" at bounding box center [560, 265] width 45 height 23
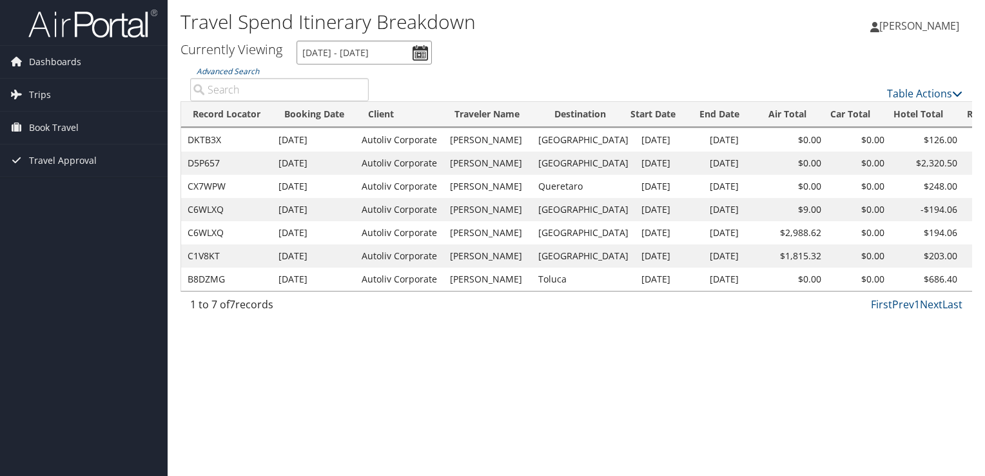
click at [418, 54] on input "[DATE] - [DATE]" at bounding box center [364, 53] width 135 height 24
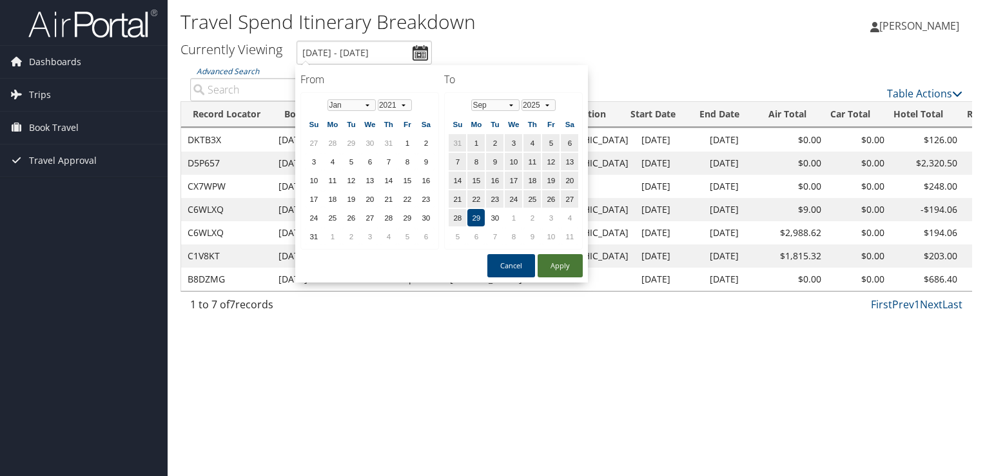
click at [549, 255] on button "Apply" at bounding box center [560, 265] width 45 height 23
type input "[DATE] - [DATE]"
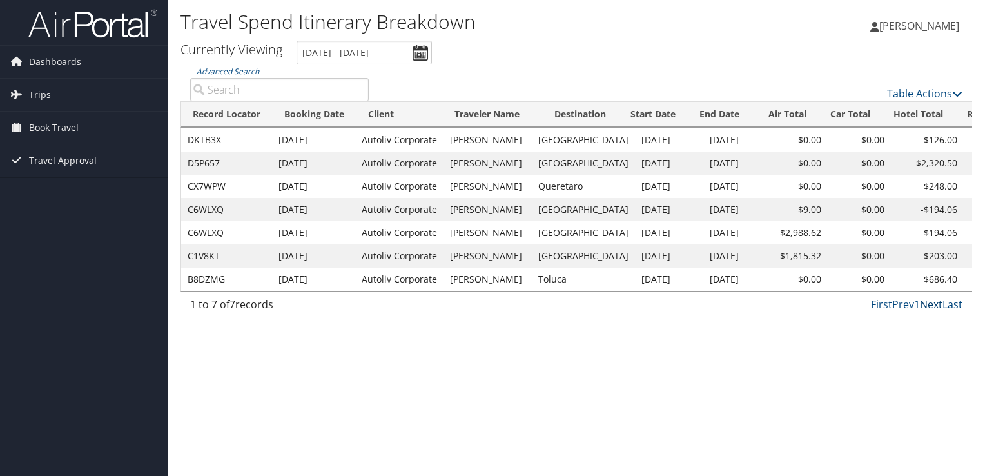
click at [937, 306] on link "Next" at bounding box center [931, 304] width 23 height 14
click at [411, 46] on input "[DATE] - [DATE]" at bounding box center [364, 53] width 135 height 24
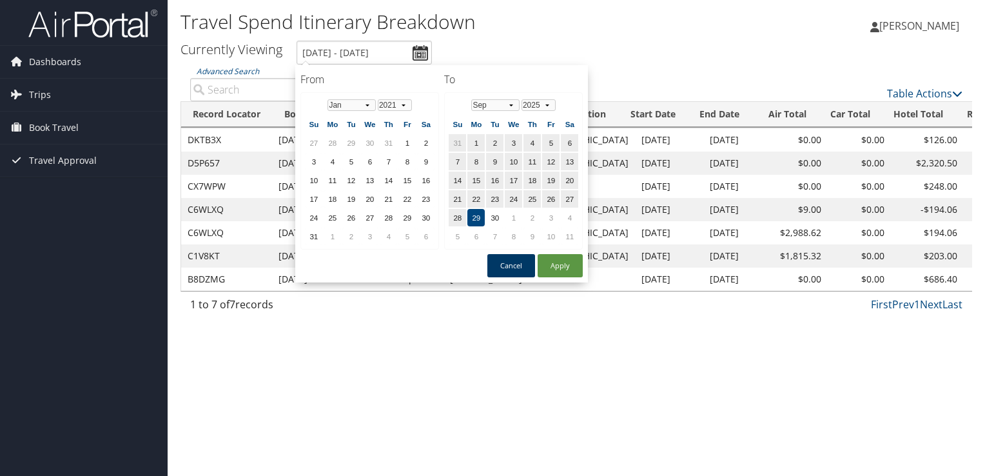
click at [509, 262] on button "Cancel" at bounding box center [511, 265] width 48 height 23
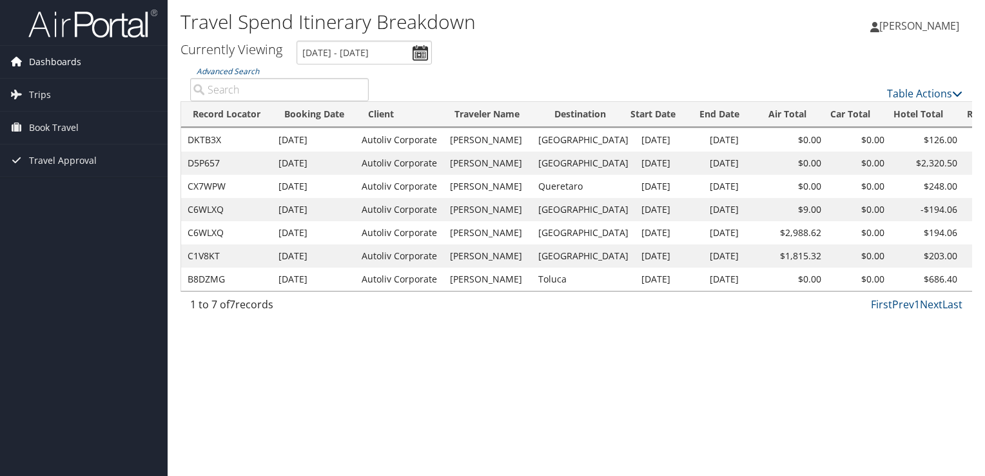
click at [59, 61] on span "Dashboards" at bounding box center [55, 62] width 52 height 32
click at [26, 58] on link "Dashboards" at bounding box center [84, 62] width 168 height 32
click at [53, 29] on img at bounding box center [92, 23] width 129 height 30
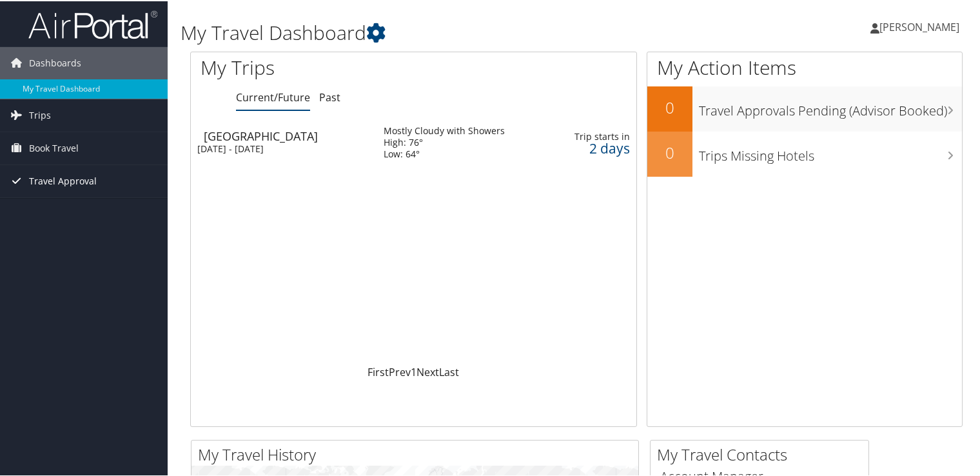
click at [73, 181] on span "Travel Approval" at bounding box center [63, 180] width 68 height 32
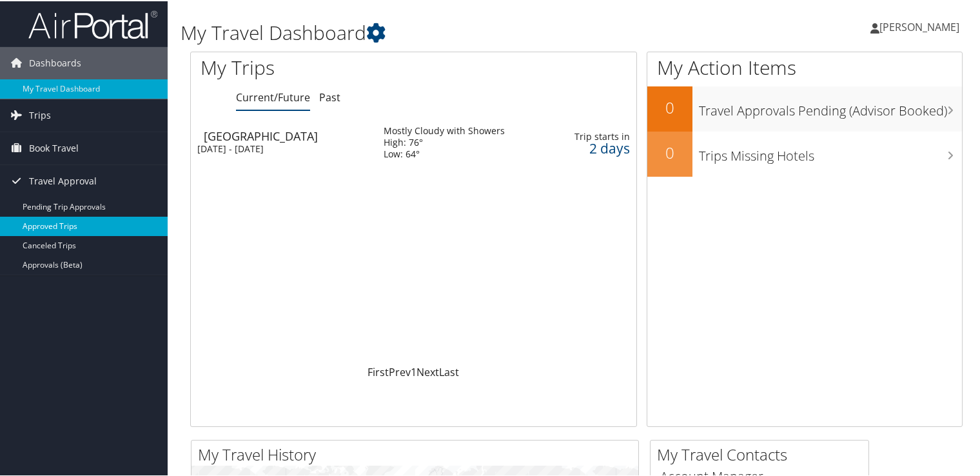
click at [70, 228] on link "Approved Trips" at bounding box center [84, 224] width 168 height 19
